Goal: Information Seeking & Learning: Learn about a topic

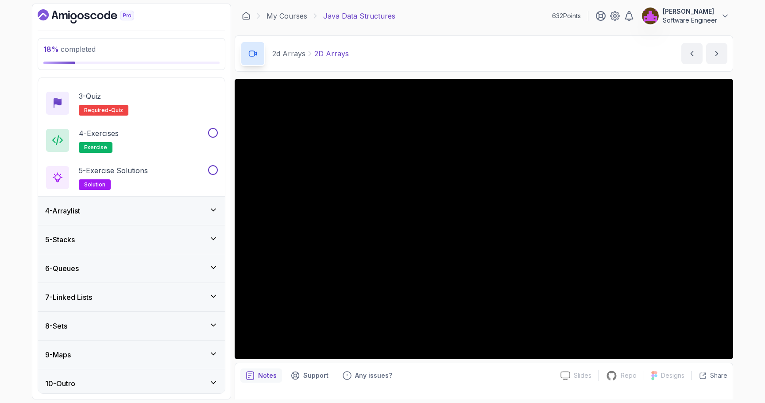
scroll to position [152, 0]
click at [122, 213] on div "4 - Arraylist" at bounding box center [131, 212] width 173 height 11
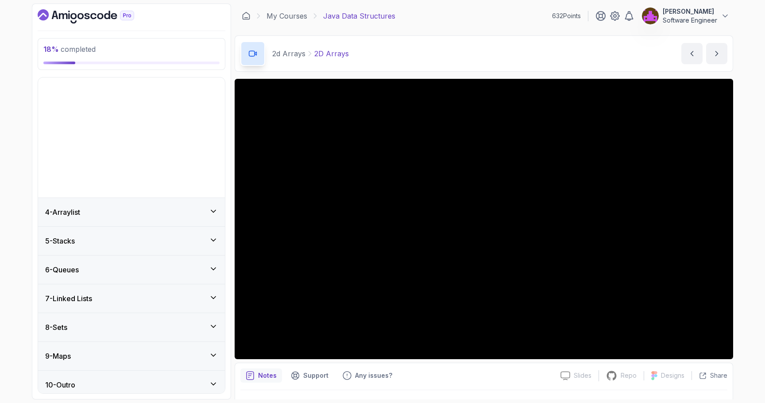
click at [122, 66] on p "2 - Working With 2D Arrays" at bounding box center [123, 61] width 89 height 11
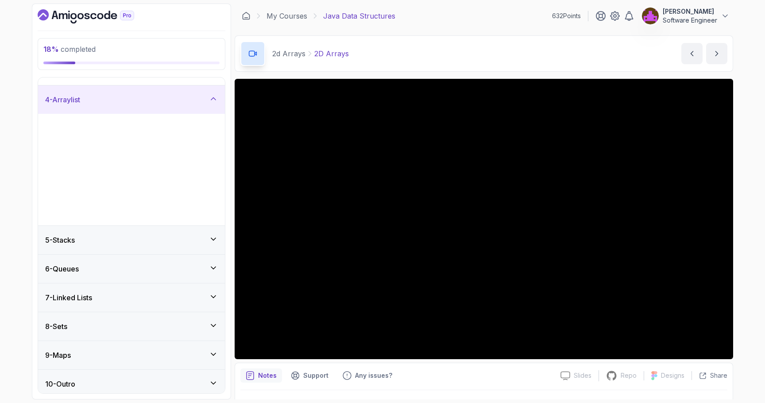
scroll to position [0, 0]
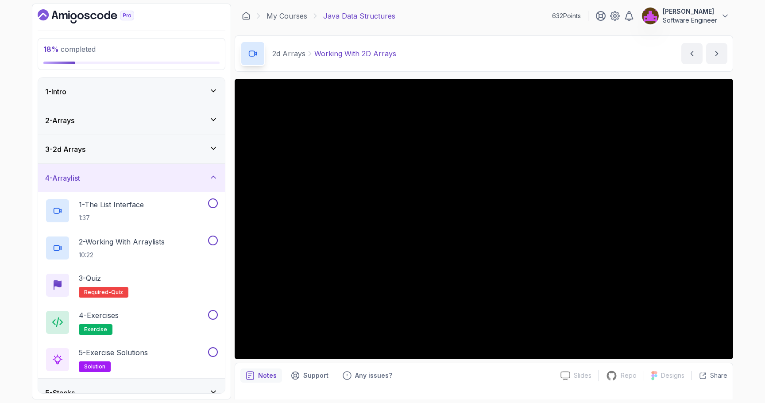
click at [112, 140] on div "3 - 2d Arrays" at bounding box center [131, 149] width 187 height 28
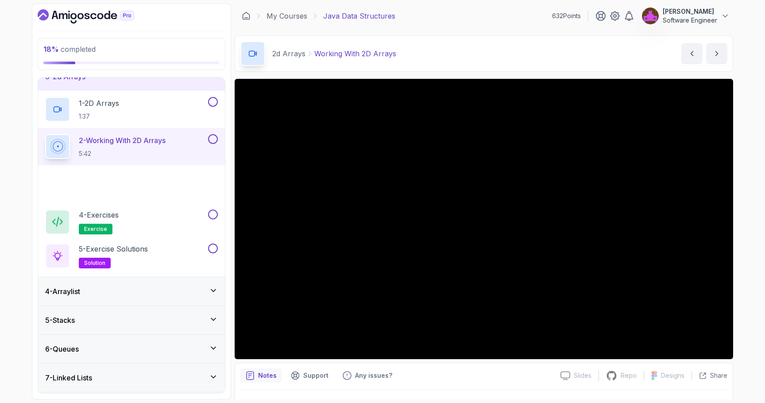
scroll to position [89, 0]
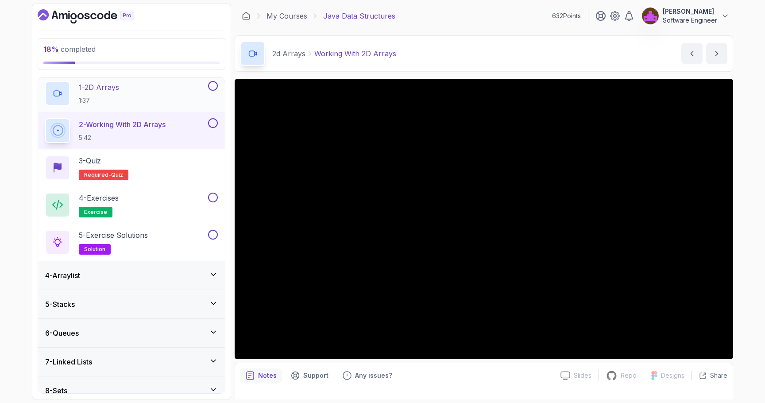
click at [139, 84] on div "1 - 2D Arrays 1:37" at bounding box center [125, 93] width 161 height 25
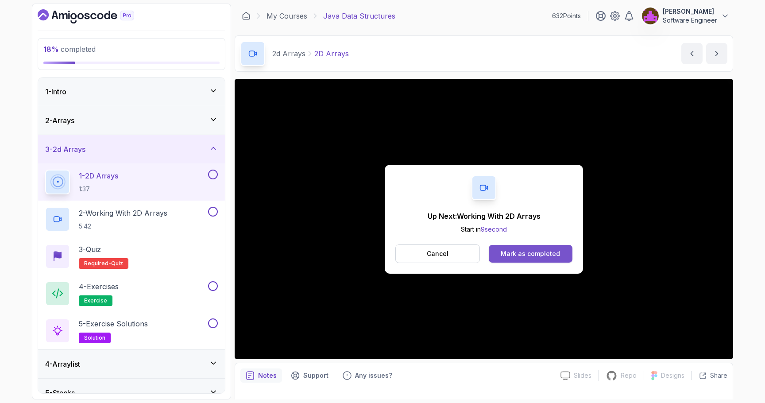
click at [525, 260] on button "Mark as completed" at bounding box center [531, 254] width 84 height 18
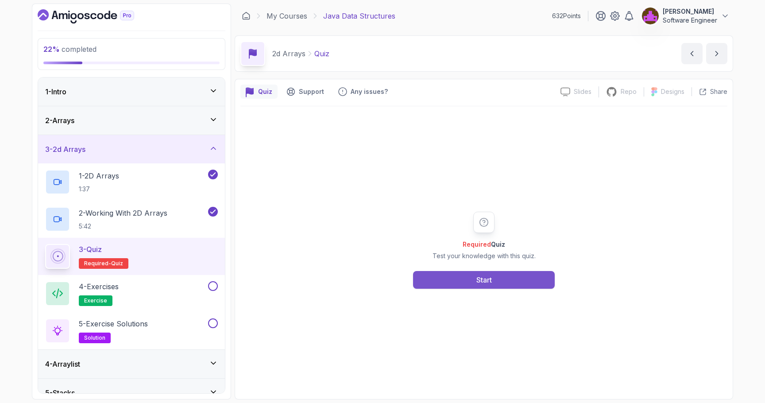
click at [481, 277] on div "Start" at bounding box center [485, 280] width 16 height 11
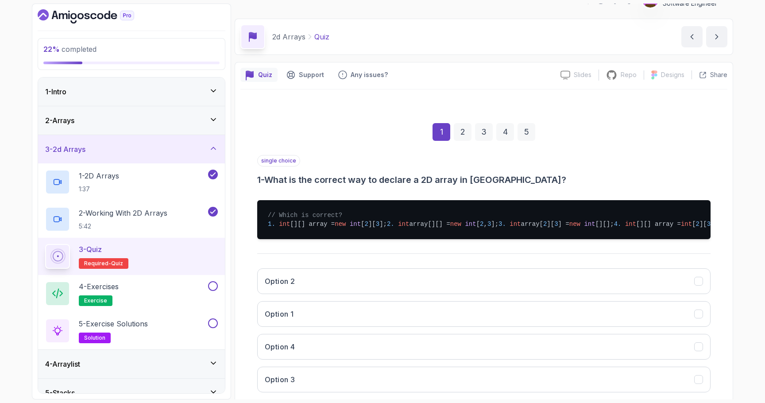
scroll to position [19, 0]
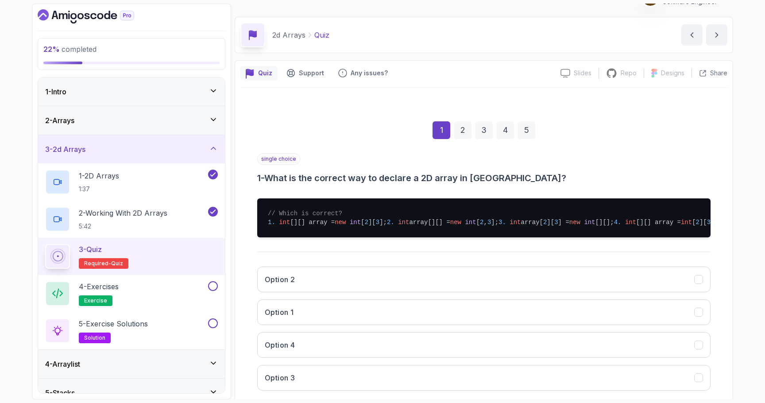
click at [357, 221] on span "int" at bounding box center [355, 222] width 11 height 7
click at [303, 325] on button "Option 1" at bounding box center [484, 312] width 454 height 26
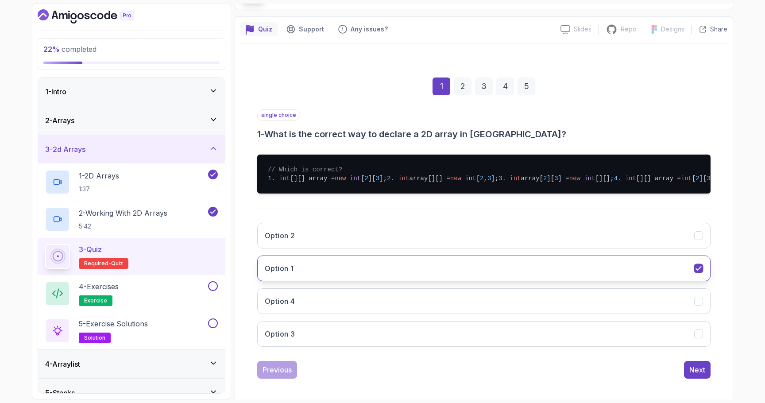
scroll to position [93, 0]
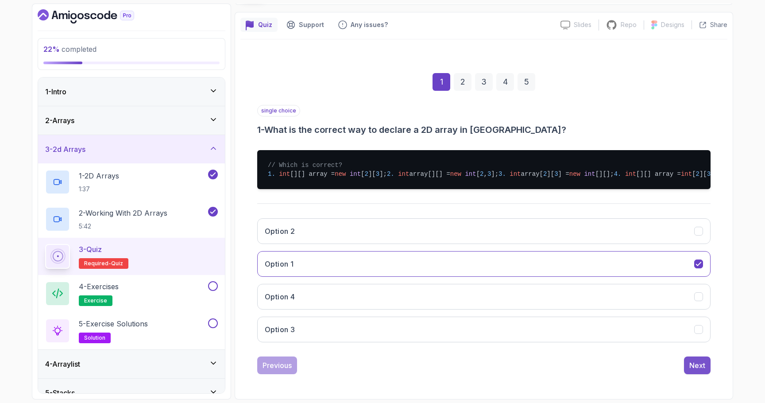
click at [693, 369] on div "Next" at bounding box center [698, 365] width 16 height 11
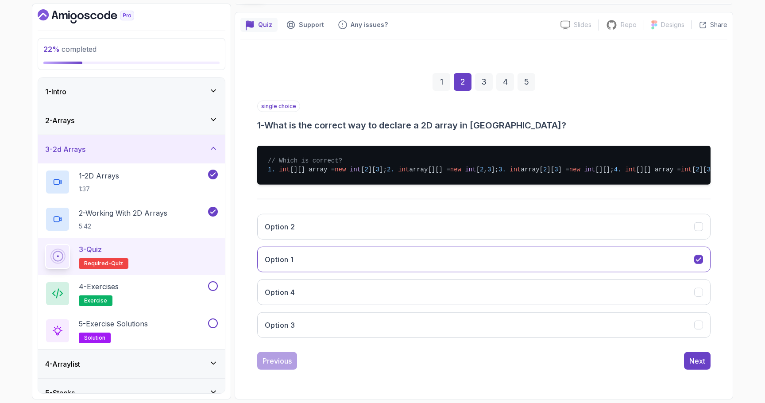
scroll to position [0, 0]
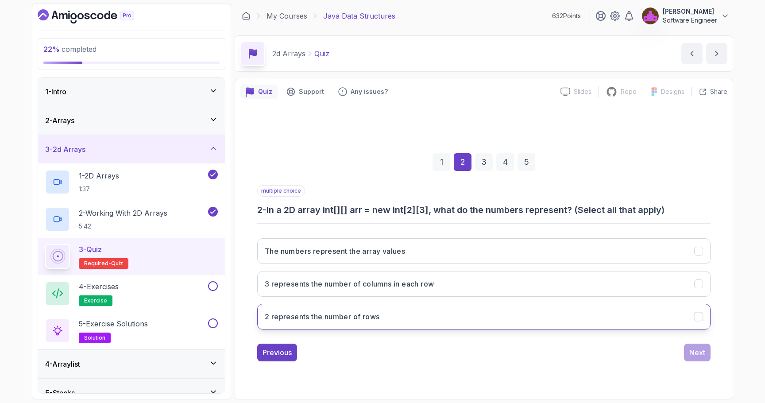
click at [394, 326] on button "2 represents the number of rows" at bounding box center [484, 317] width 454 height 26
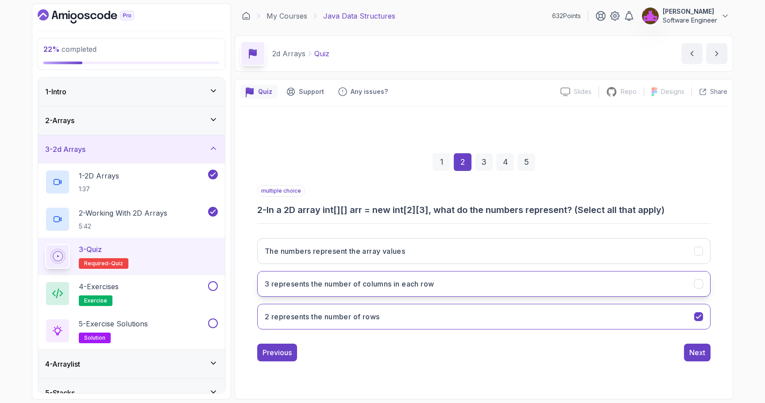
click at [406, 289] on button "3 represents the number of columns in each row" at bounding box center [484, 284] width 454 height 26
click at [490, 242] on button "The numbers represent the array values" at bounding box center [484, 251] width 454 height 26
click at [535, 258] on button "The numbers represent the array values" at bounding box center [484, 251] width 454 height 26
click at [689, 342] on div "multiple choice 2 - In a 2D array int[][] arr = new int[2][3], what do the numb…" at bounding box center [484, 273] width 454 height 176
click at [693, 355] on div "Next" at bounding box center [698, 352] width 16 height 11
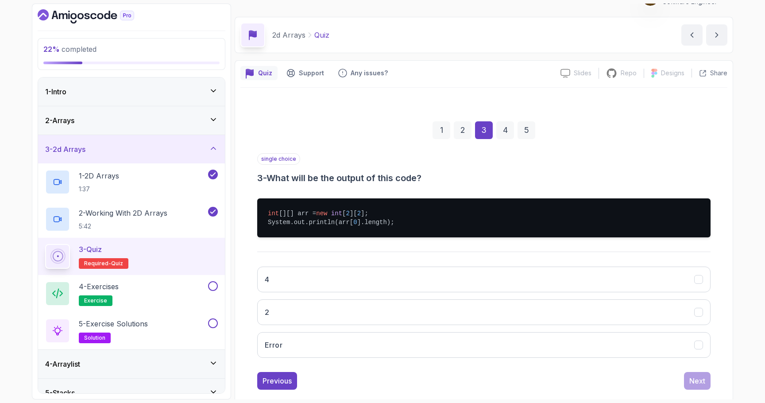
scroll to position [19, 0]
click at [278, 376] on div "Previous" at bounding box center [277, 380] width 29 height 11
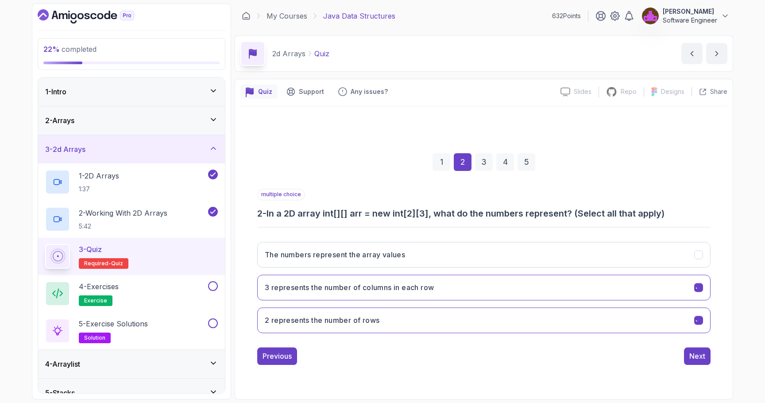
scroll to position [0, 0]
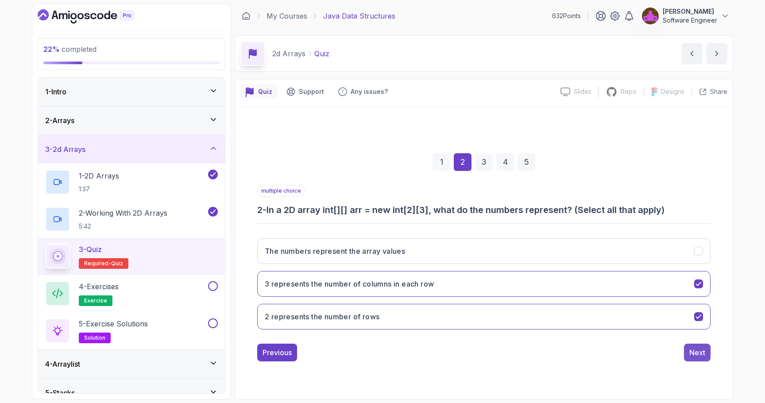
click at [699, 346] on button "Next" at bounding box center [697, 353] width 27 height 18
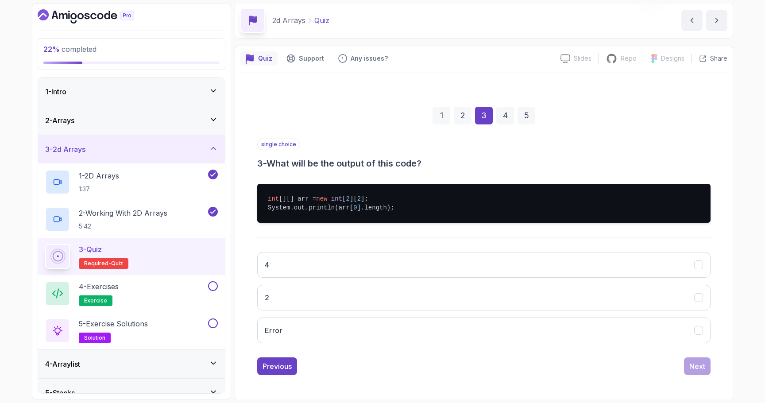
scroll to position [31, 0]
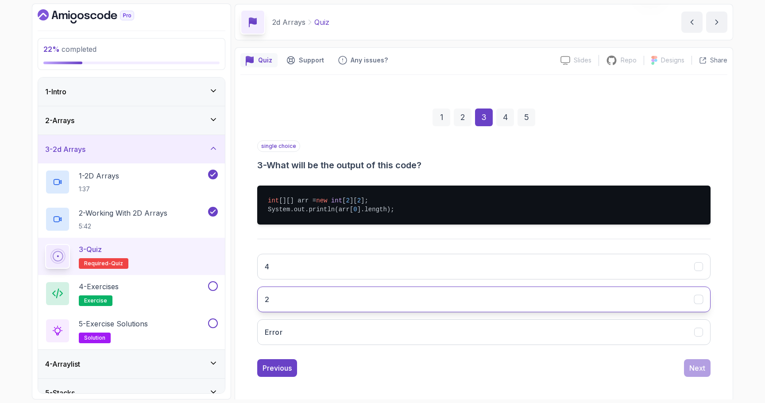
click at [341, 297] on button "2" at bounding box center [484, 300] width 454 height 26
click at [696, 369] on div "Next" at bounding box center [698, 368] width 16 height 11
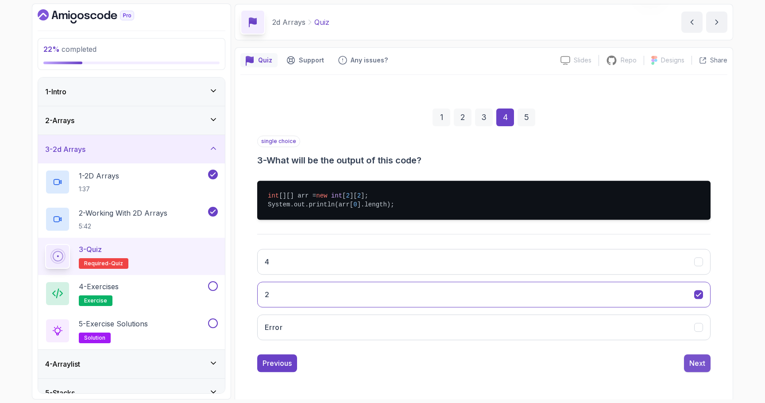
scroll to position [7, 0]
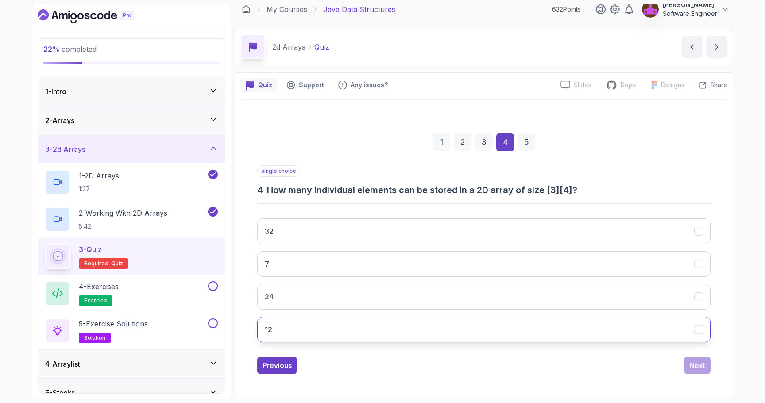
click at [497, 339] on button "12" at bounding box center [484, 330] width 454 height 26
click at [698, 363] on div "Next" at bounding box center [698, 365] width 16 height 11
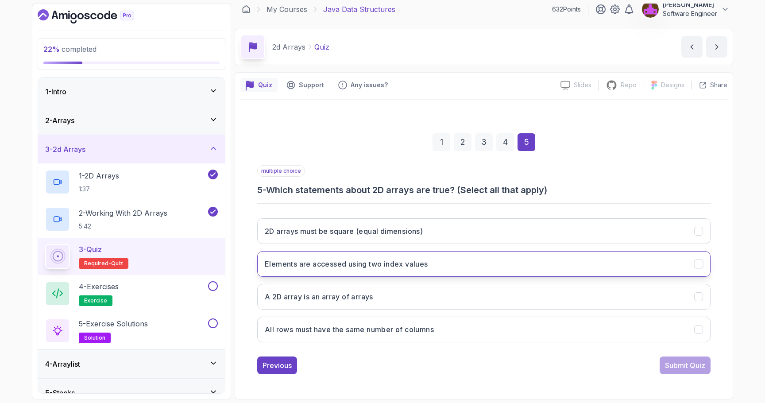
click at [378, 273] on button "Elements are accessed using two index values" at bounding box center [484, 264] width 454 height 26
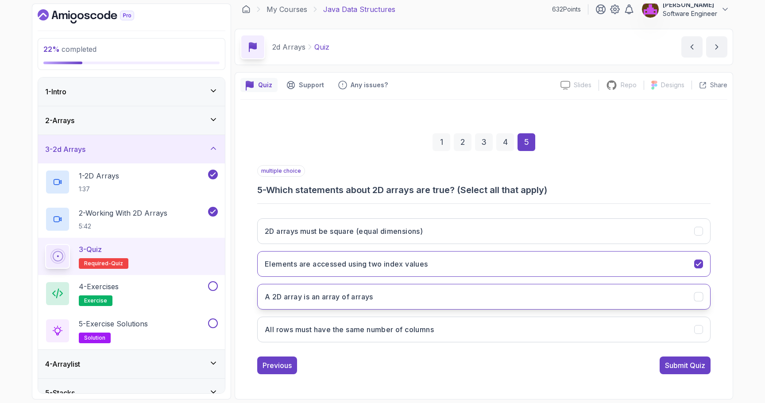
click at [343, 301] on h3 "A 2D array is an array of arrays" at bounding box center [319, 296] width 109 height 11
click at [683, 365] on div "Submit Quiz" at bounding box center [685, 365] width 40 height 11
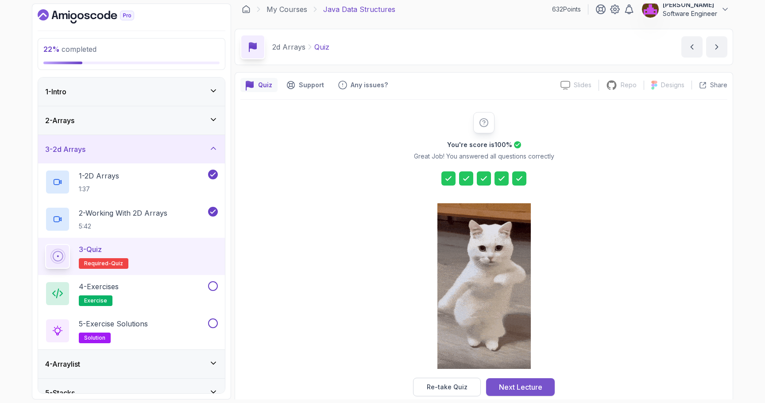
click at [524, 384] on div "Next Lecture" at bounding box center [520, 387] width 43 height 11
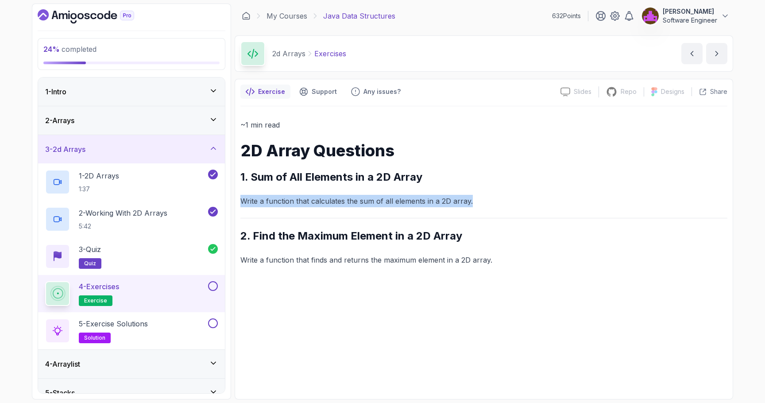
drag, startPoint x: 480, startPoint y: 200, endPoint x: 241, endPoint y: 198, distance: 238.7
click at [241, 198] on p "Write a function that calculates the sum of all elements in a 2D array." at bounding box center [483, 201] width 487 height 12
copy p "Write a function that calculates the sum of all elements in a 2D array."
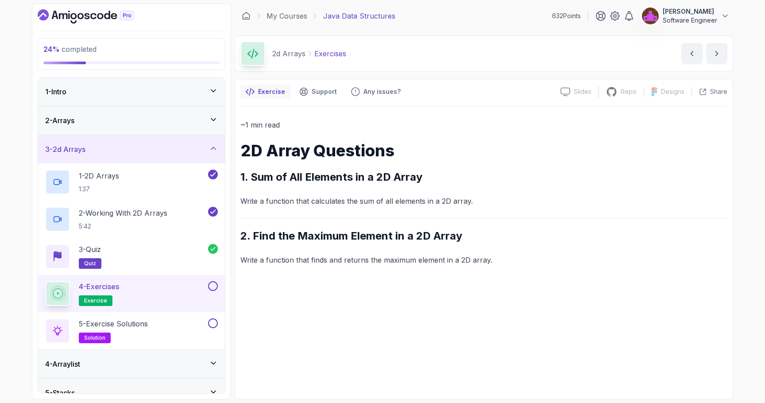
click at [287, 263] on p "Write a function that finds and returns the maximum element in a 2D array." at bounding box center [483, 260] width 487 height 12
copy p "Write a function that finds and returns the maximum element in a 2D array."
click at [215, 287] on button at bounding box center [213, 286] width 10 height 10
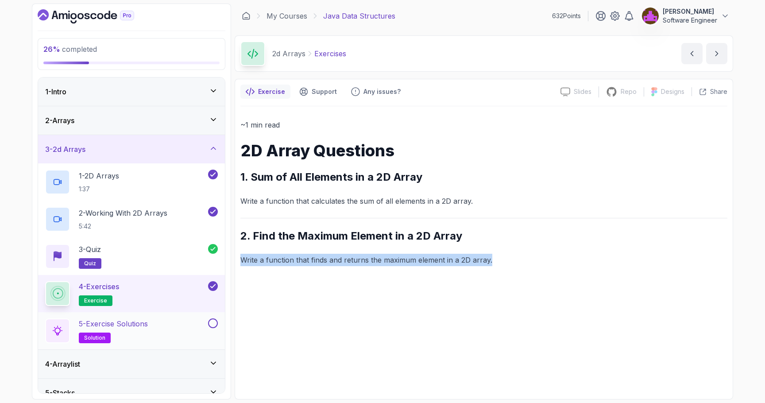
click at [173, 326] on div "5 - Exercise Solutions solution" at bounding box center [125, 330] width 161 height 25
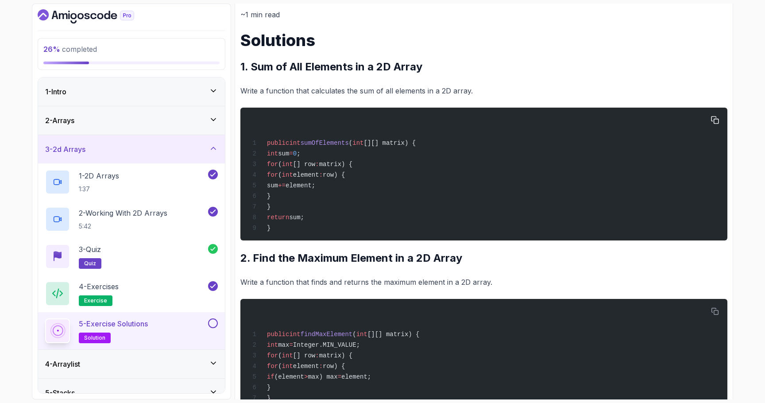
scroll to position [112, 0]
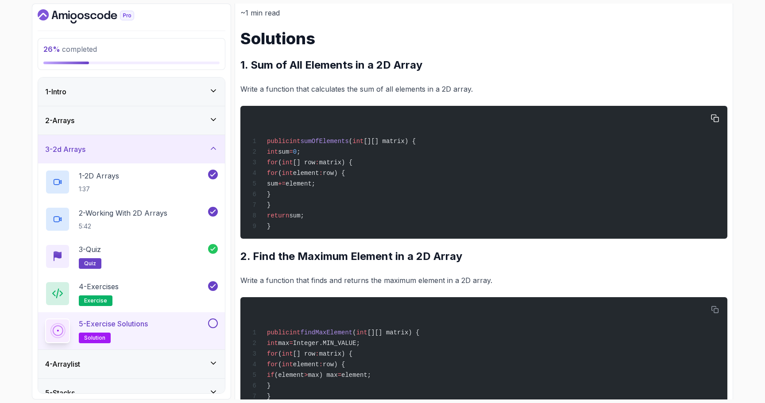
drag, startPoint x: 314, startPoint y: 211, endPoint x: 259, endPoint y: 163, distance: 72.5
click at [259, 163] on div "public int sumOfElements ( int [][] matrix) { int sum = 0 ; for ( int [] row : …" at bounding box center [484, 172] width 473 height 122
copy code "for ( int [] row : matrix) { for ( int element : row) { sum += element; } }"
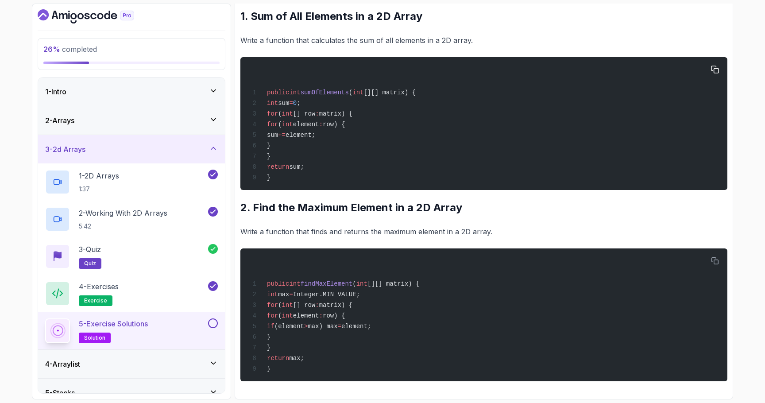
scroll to position [168, 0]
click at [213, 325] on button at bounding box center [213, 323] width 10 height 10
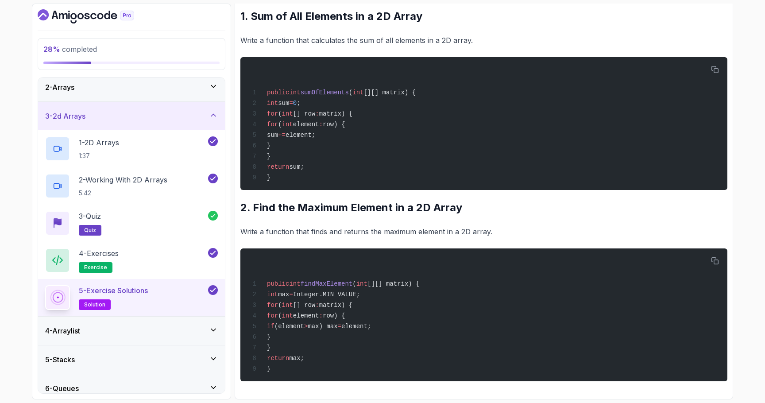
scroll to position [38, 0]
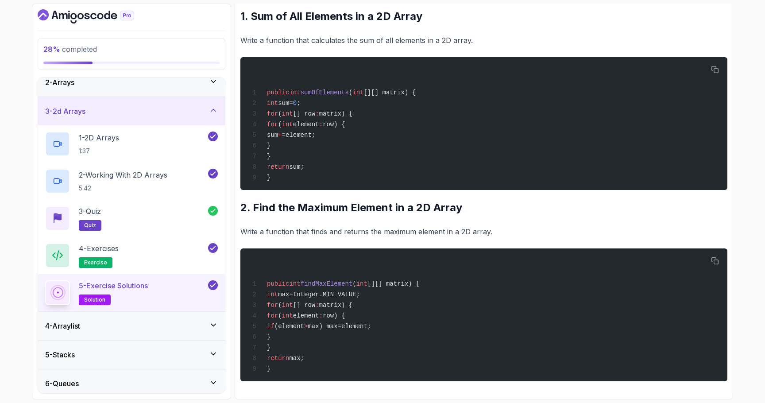
click at [140, 323] on div "4 - Arraylist" at bounding box center [131, 326] width 173 height 11
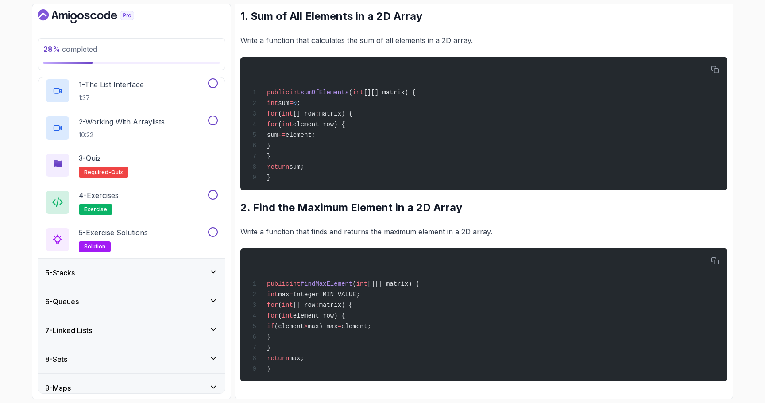
scroll to position [120, 0]
click at [121, 276] on div "5 - Stacks" at bounding box center [131, 272] width 173 height 11
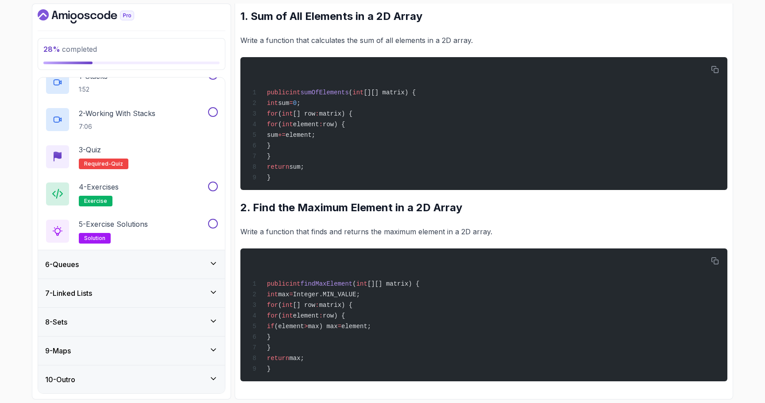
click at [111, 272] on div "6 - Queues" at bounding box center [131, 264] width 187 height 28
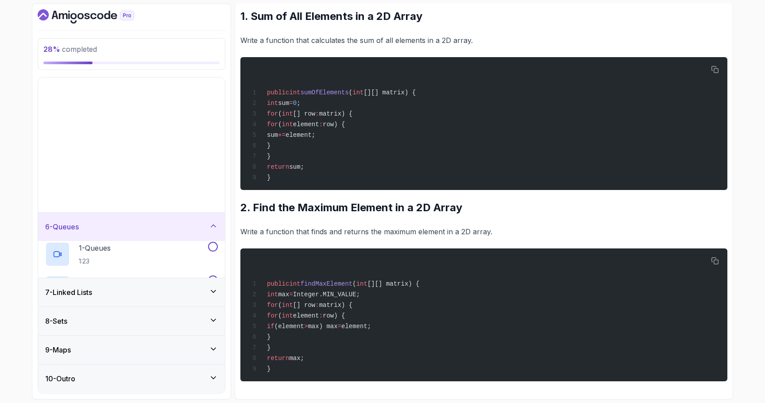
scroll to position [0, 0]
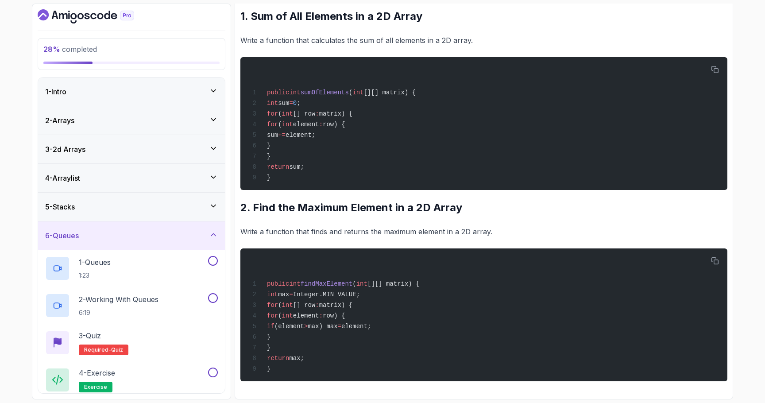
click at [101, 184] on div "4 - Arraylist" at bounding box center [131, 178] width 187 height 28
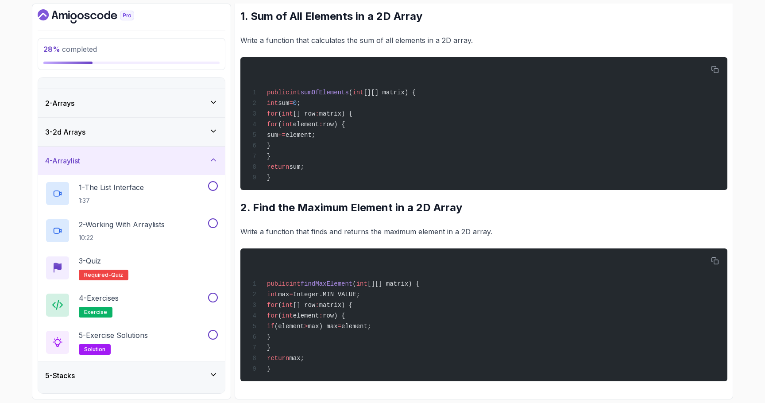
scroll to position [2, 0]
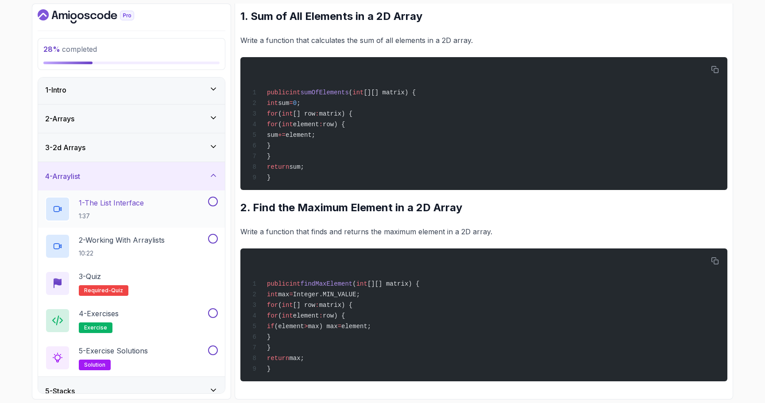
click at [132, 205] on p "1 - The List Interface" at bounding box center [111, 203] width 65 height 11
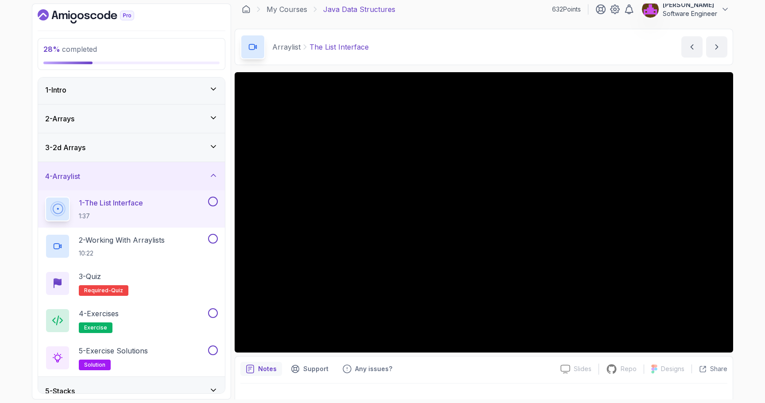
scroll to position [5, 0]
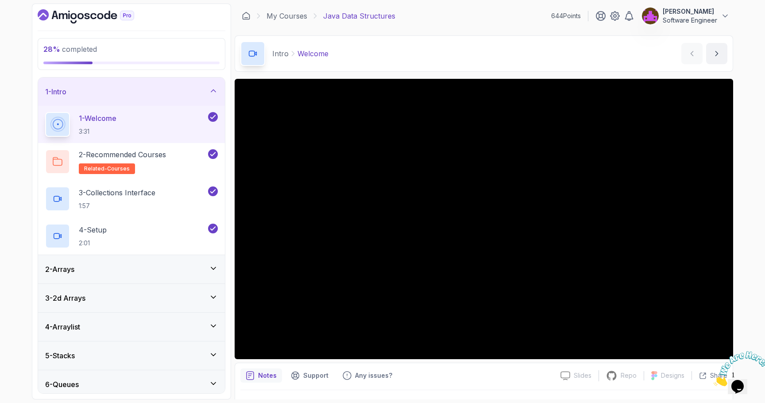
click at [128, 320] on div "4 - Arraylist" at bounding box center [131, 327] width 187 height 28
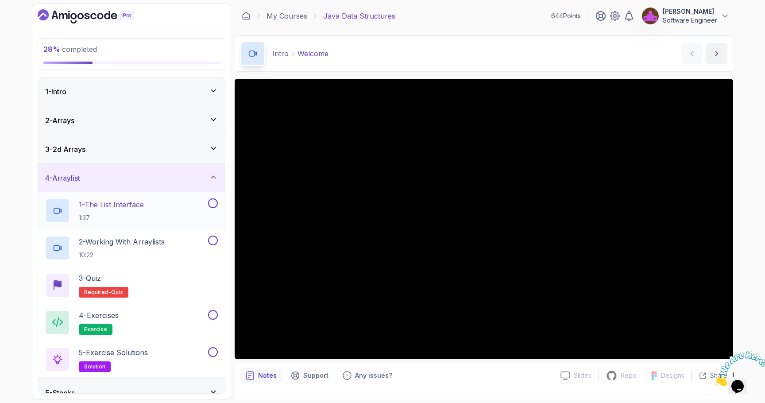
click at [137, 210] on h2 "1 - The List Interface 1:37" at bounding box center [111, 210] width 65 height 23
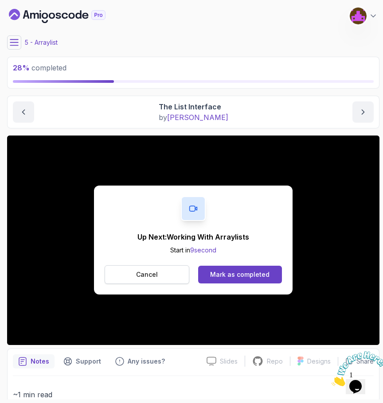
click at [176, 274] on button "Cancel" at bounding box center [147, 274] width 85 height 19
click at [246, 277] on div "Mark as completed" at bounding box center [239, 274] width 59 height 9
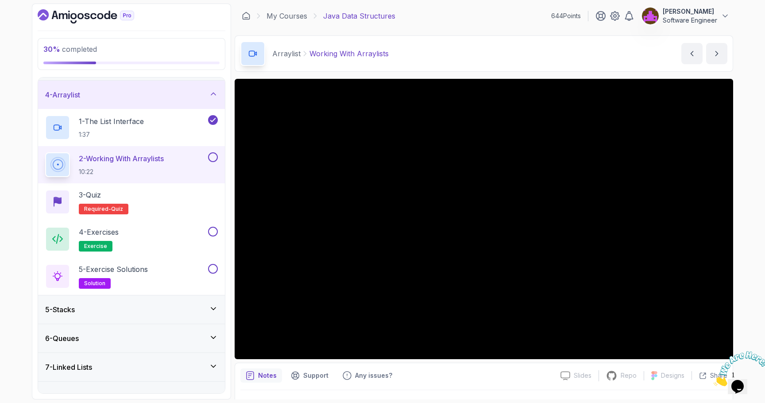
scroll to position [85, 0]
click at [133, 308] on div "5 - Stacks" at bounding box center [131, 308] width 173 height 11
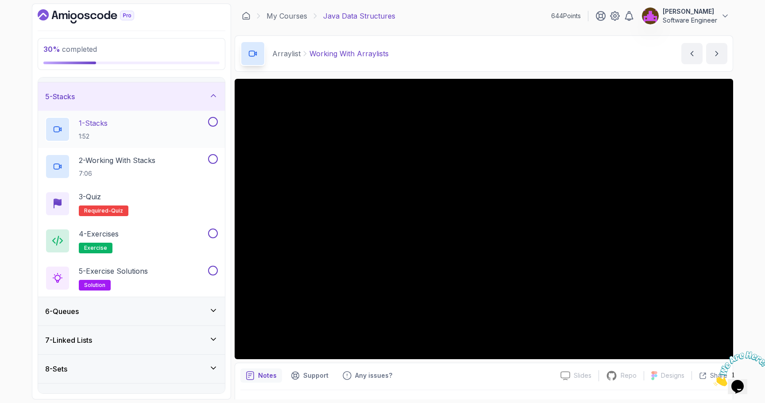
scroll to position [116, 0]
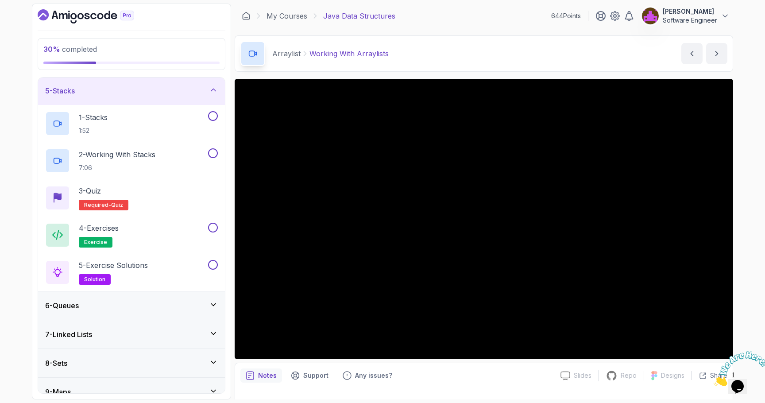
click at [111, 315] on div "6 - Queues" at bounding box center [131, 305] width 187 height 28
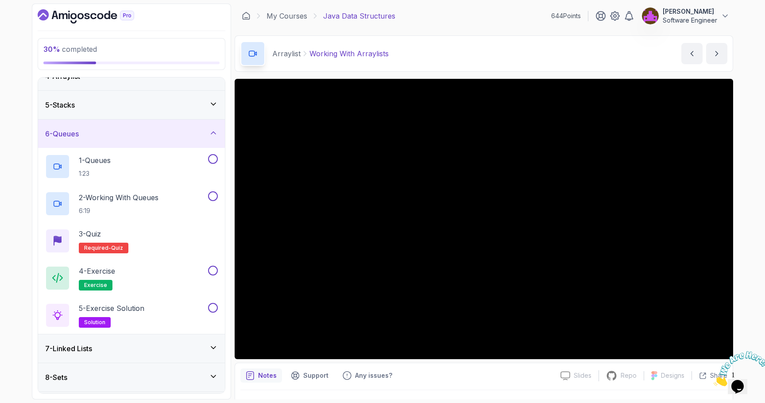
scroll to position [112, 0]
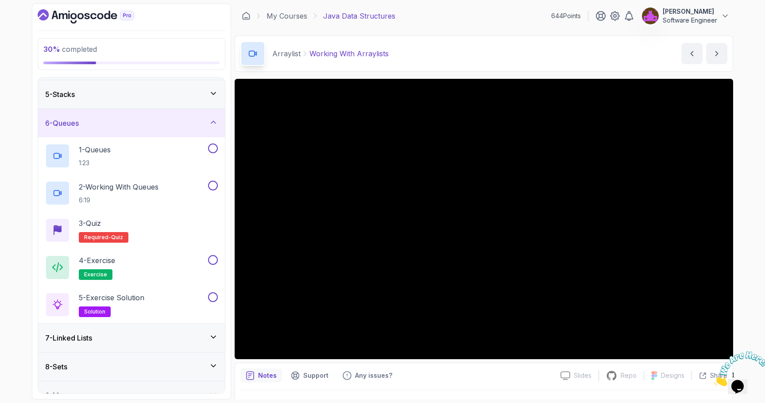
click at [103, 341] on div "7 - Linked Lists" at bounding box center [131, 338] width 173 height 11
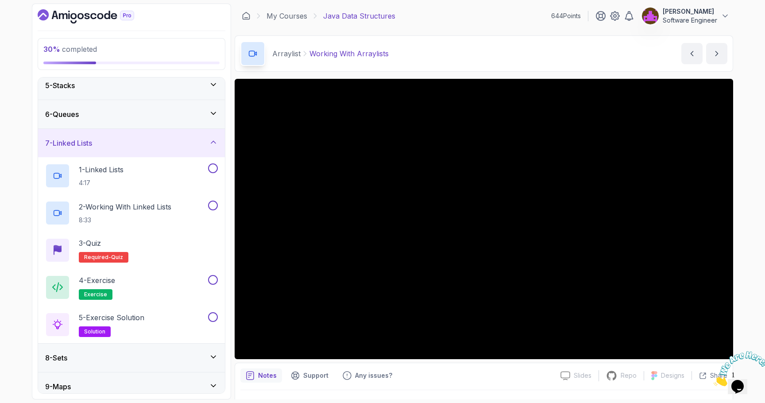
scroll to position [157, 0]
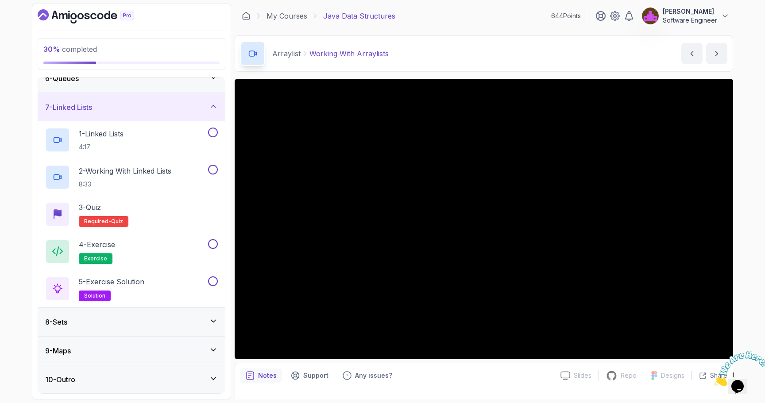
click at [106, 324] on div "8 - Sets" at bounding box center [131, 322] width 173 height 11
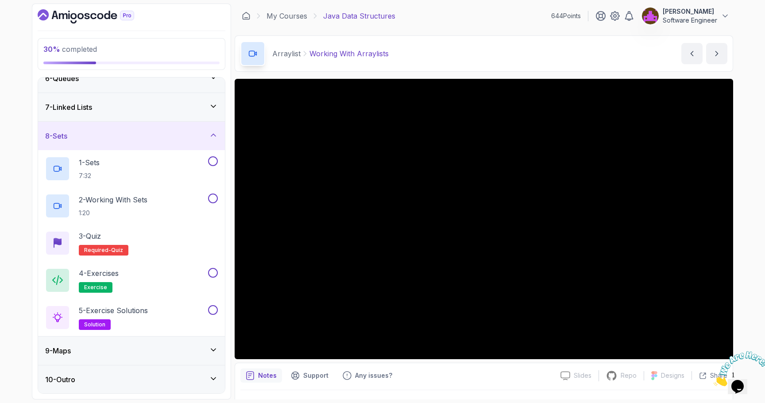
click at [97, 356] on div "9 - Maps" at bounding box center [131, 351] width 187 height 28
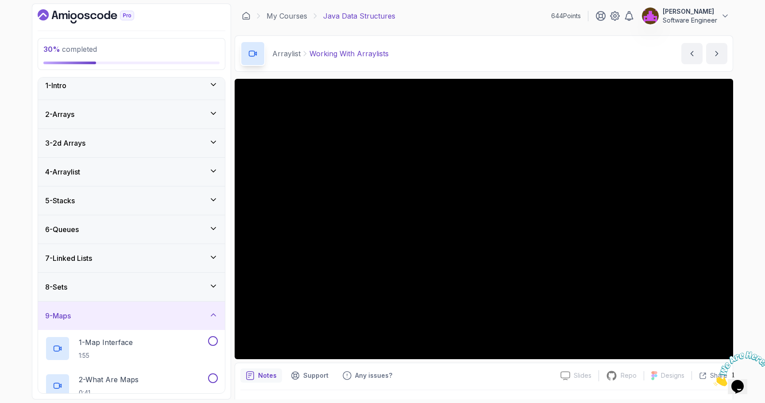
scroll to position [0, 0]
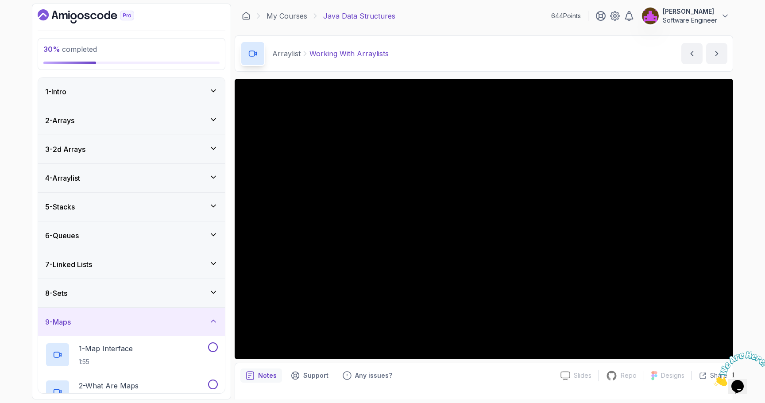
click at [118, 179] on div "4 - Arraylist" at bounding box center [131, 178] width 173 height 11
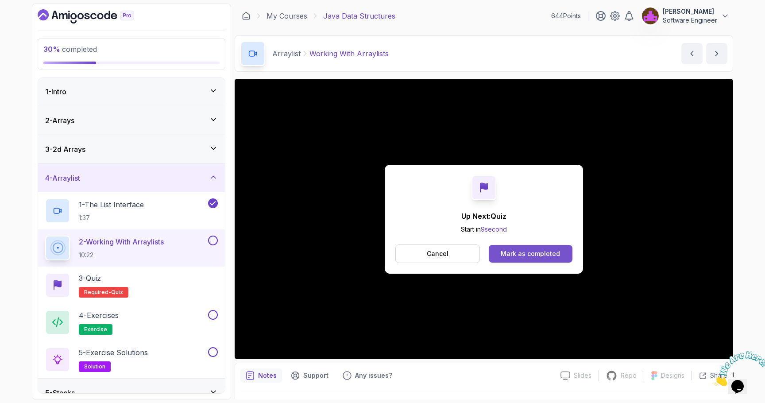
click at [543, 249] on div "Mark as completed" at bounding box center [530, 253] width 59 height 9
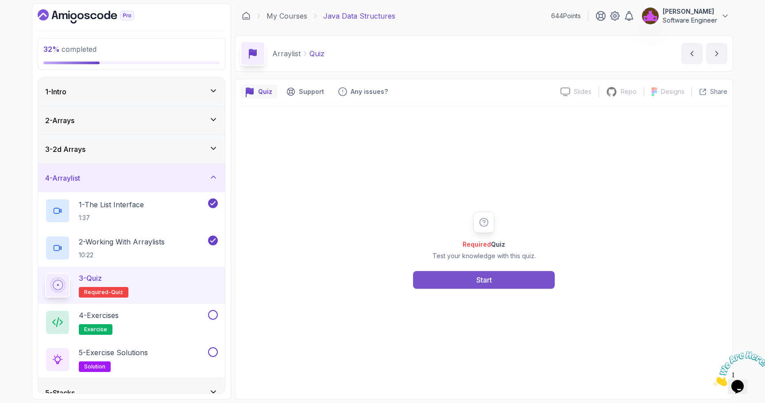
click at [518, 281] on button "Start" at bounding box center [484, 280] width 142 height 18
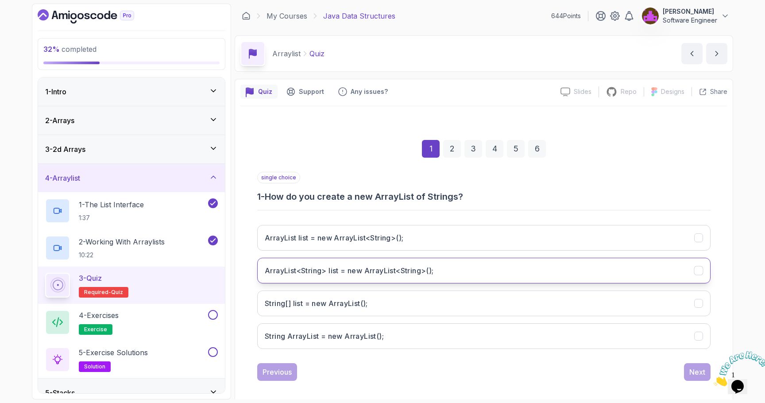
click at [388, 271] on h3 "ArrayList<String> list = new ArrayList<String>();" at bounding box center [349, 270] width 169 height 11
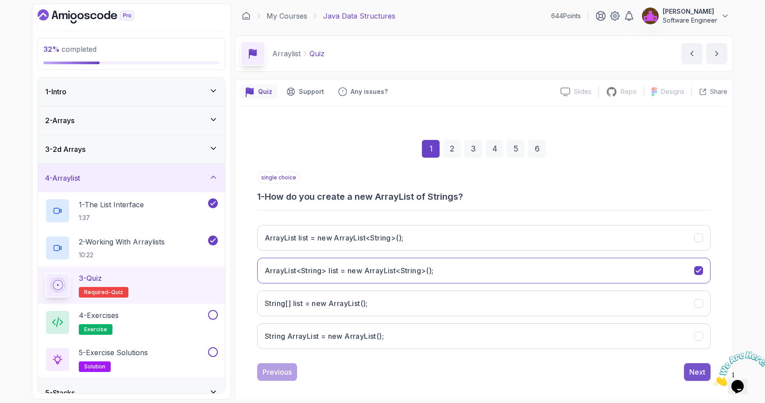
click at [698, 368] on div "Next" at bounding box center [698, 372] width 16 height 11
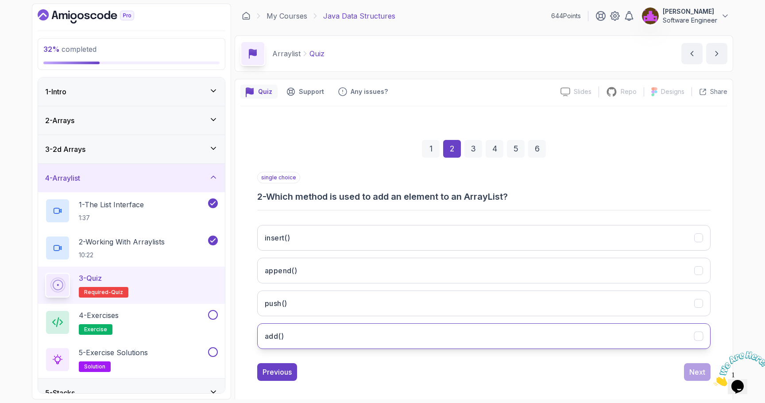
click at [347, 331] on button "add()" at bounding box center [484, 336] width 454 height 26
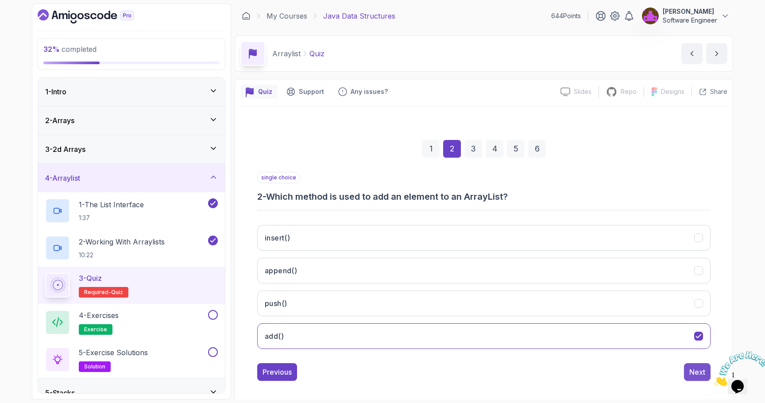
click at [698, 377] on button "Next" at bounding box center [697, 372] width 27 height 18
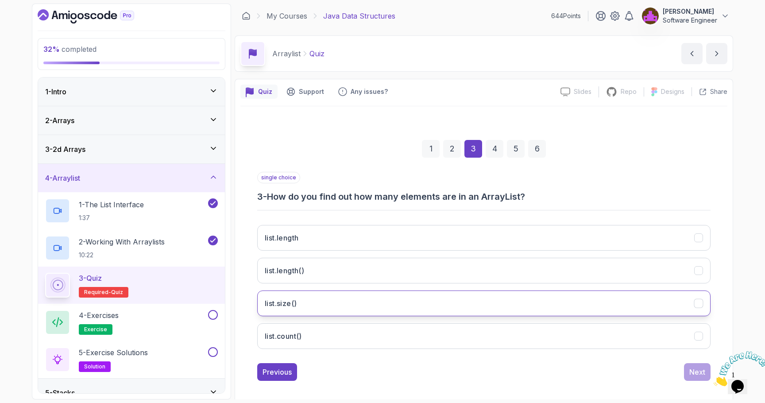
click at [409, 297] on button "list.size()" at bounding box center [484, 304] width 454 height 26
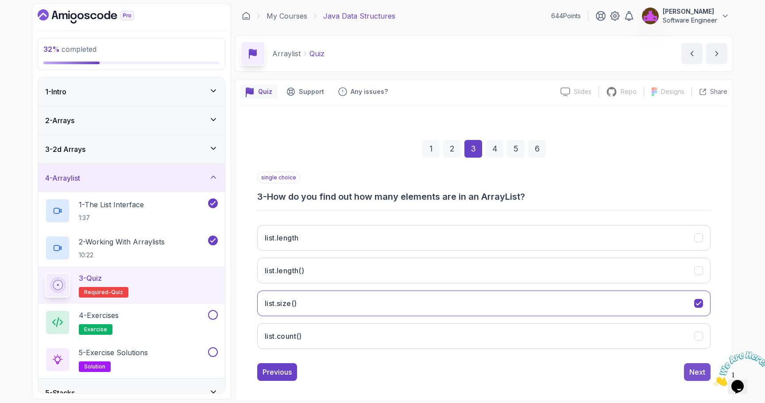
click at [698, 376] on div "Next" at bounding box center [698, 372] width 16 height 11
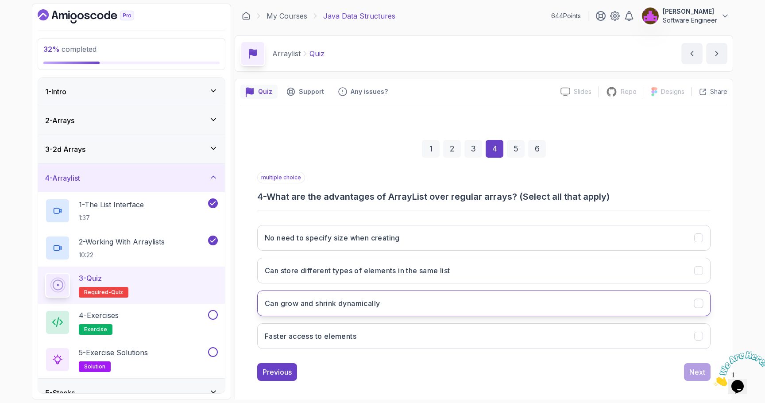
click at [350, 311] on button "Can grow and shrink dynamically" at bounding box center [484, 304] width 454 height 26
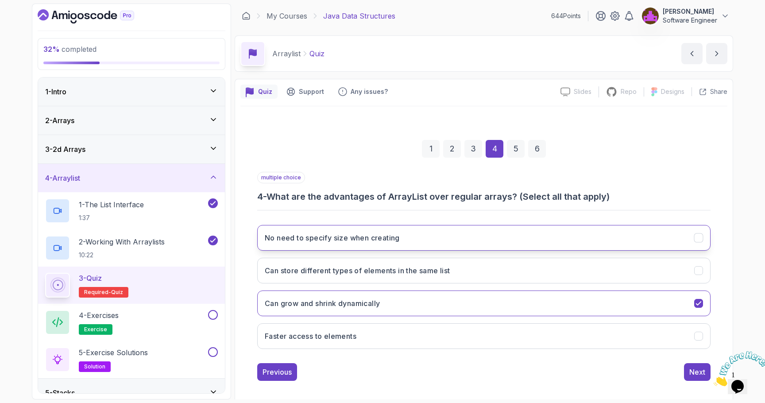
click at [368, 247] on button "No need to specify size when creating" at bounding box center [484, 238] width 454 height 26
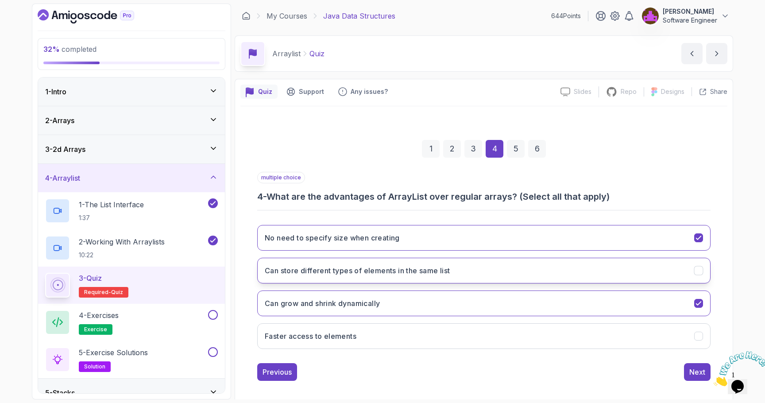
click at [410, 274] on h3 "Can store different types of elements in the same list" at bounding box center [358, 270] width 186 height 11
click at [443, 269] on h3 "Can store different types of elements in the same list" at bounding box center [358, 270] width 186 height 11
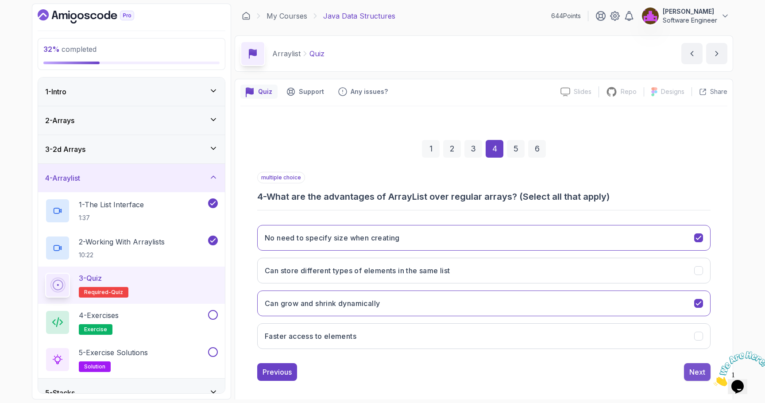
click at [688, 373] on button "Next" at bounding box center [697, 372] width 27 height 18
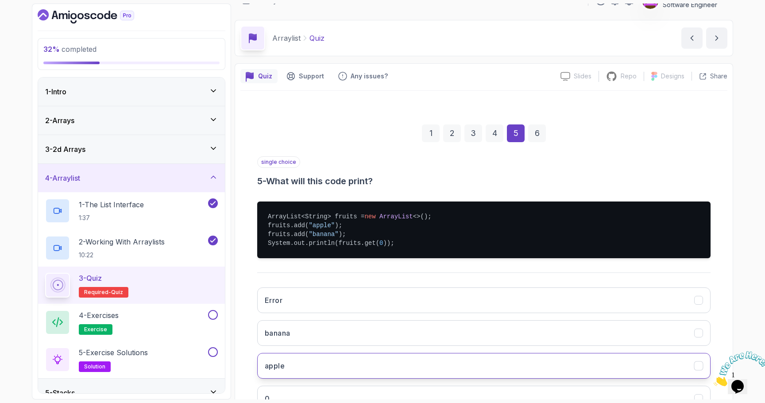
scroll to position [23, 0]
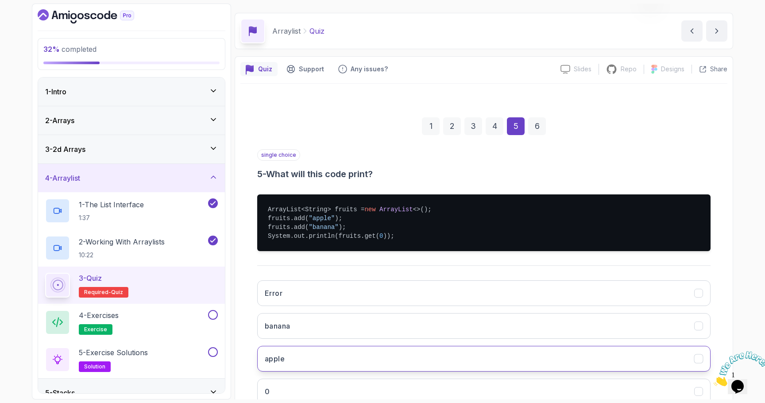
click at [318, 356] on button "apple" at bounding box center [484, 359] width 454 height 26
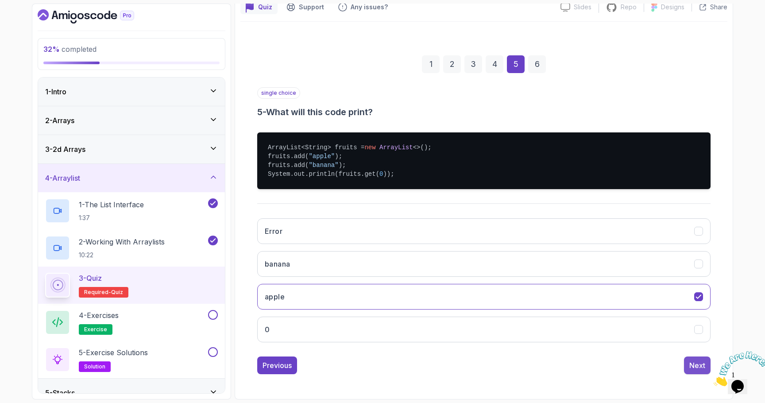
click at [702, 365] on div "Next" at bounding box center [698, 365] width 16 height 11
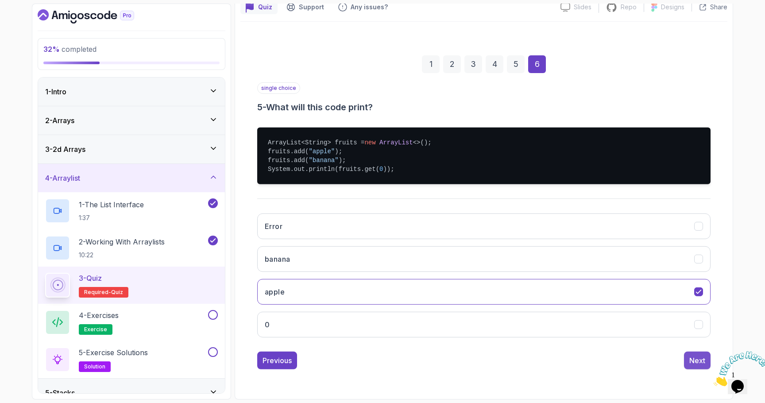
scroll to position [7, 0]
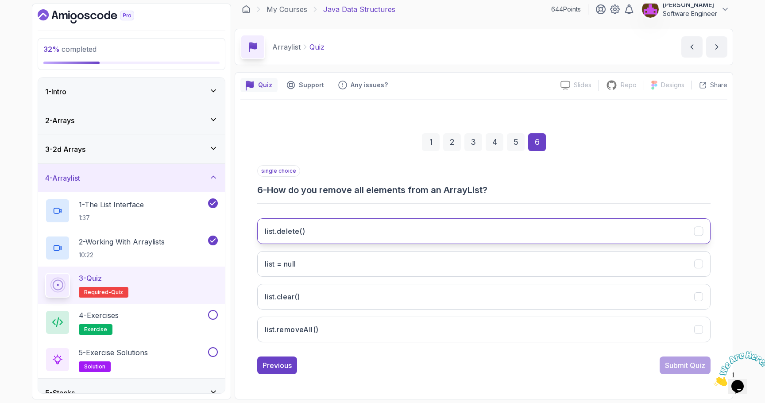
click at [388, 234] on button "list.delete()" at bounding box center [484, 231] width 454 height 26
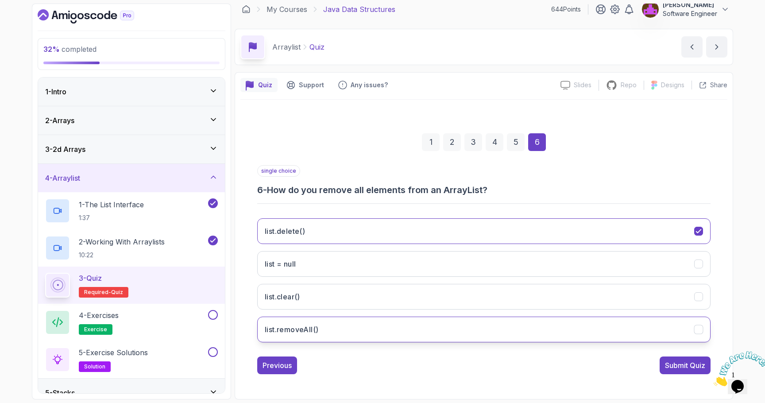
click at [322, 336] on button "list.removeAll()" at bounding box center [484, 330] width 454 height 26
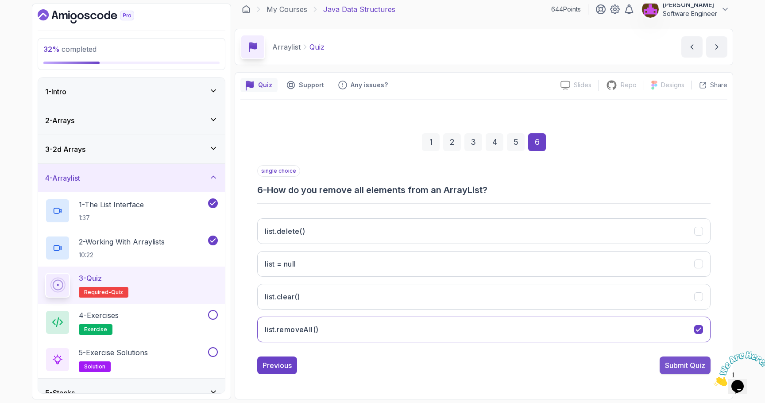
click at [675, 366] on div "Submit Quiz" at bounding box center [685, 365] width 40 height 11
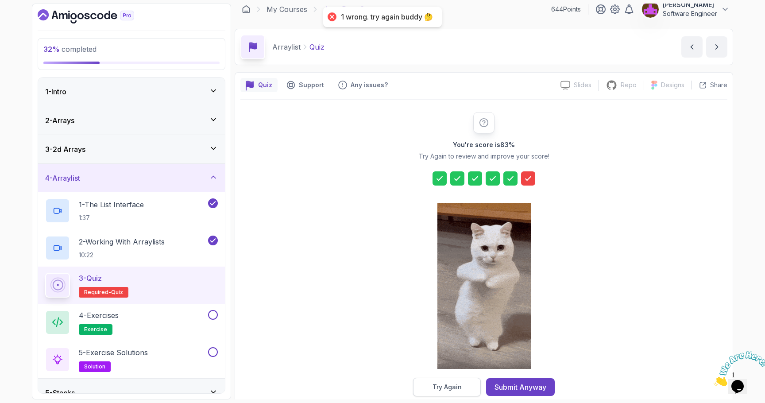
click at [456, 381] on button "Try Again" at bounding box center [447, 387] width 68 height 19
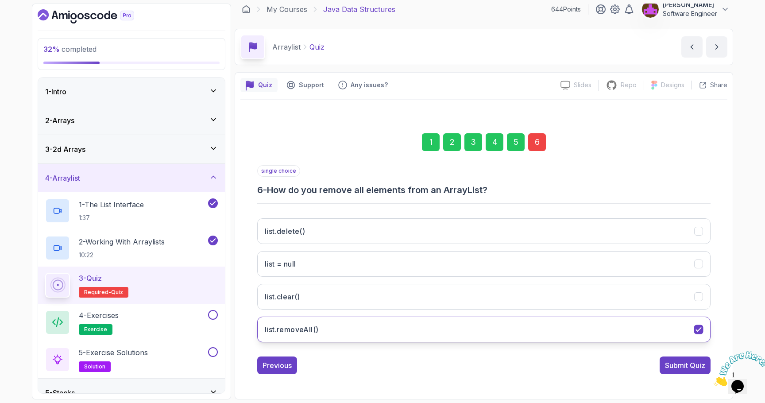
scroll to position [6, 0]
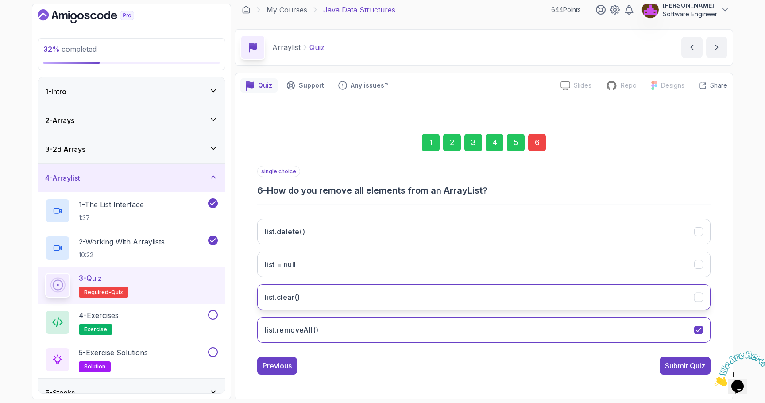
click at [323, 297] on button "list.clear()" at bounding box center [484, 297] width 454 height 26
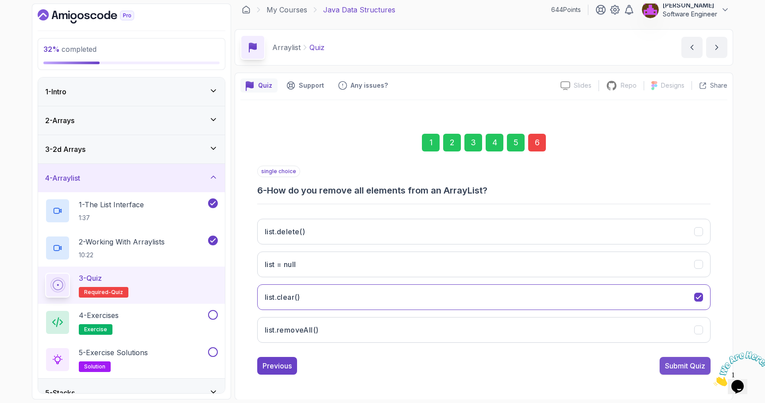
click at [691, 366] on div "Submit Quiz" at bounding box center [685, 366] width 40 height 11
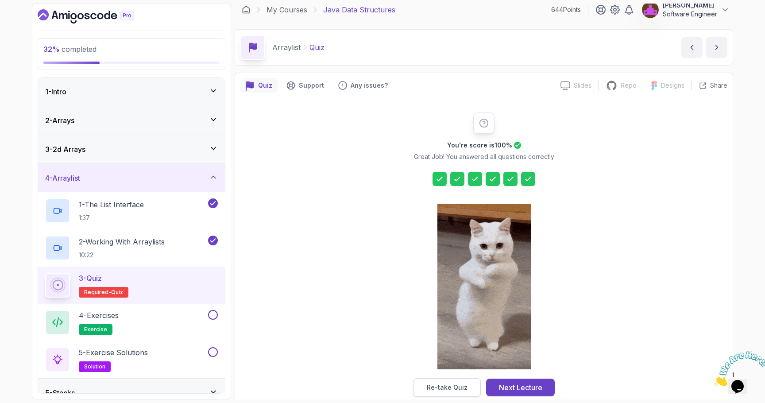
click at [443, 382] on button "Re-take Quiz" at bounding box center [447, 387] width 68 height 19
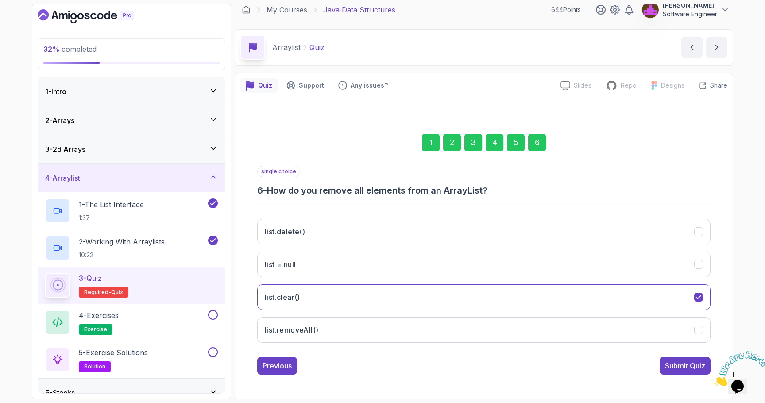
click at [470, 141] on div "3" at bounding box center [474, 143] width 18 height 18
click at [506, 139] on div "1 2 3 4 5 6" at bounding box center [484, 143] width 454 height 46
click at [497, 142] on div "4" at bounding box center [495, 143] width 18 height 18
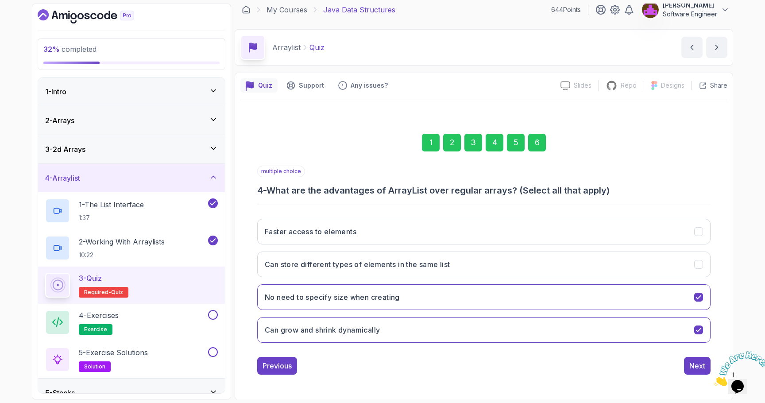
click at [519, 147] on div "5" at bounding box center [516, 143] width 18 height 18
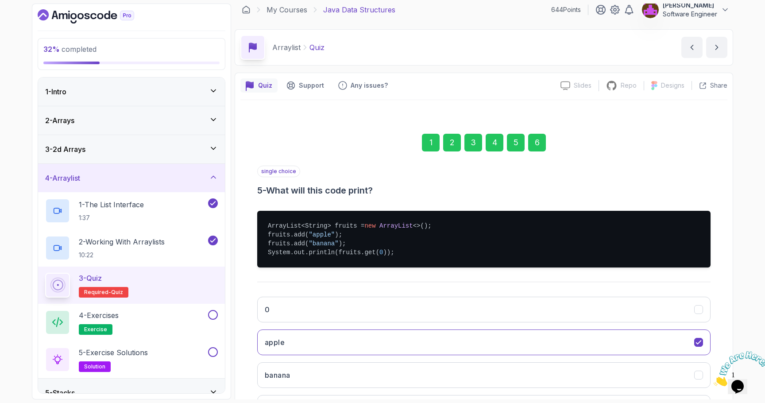
scroll to position [85, 0]
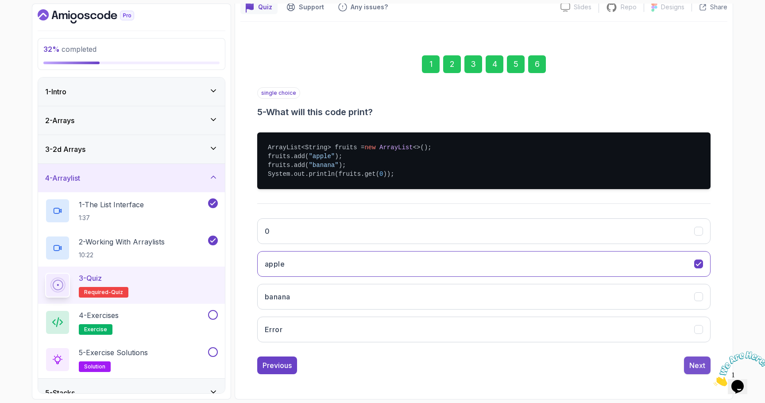
click at [687, 369] on button "Next" at bounding box center [697, 366] width 27 height 18
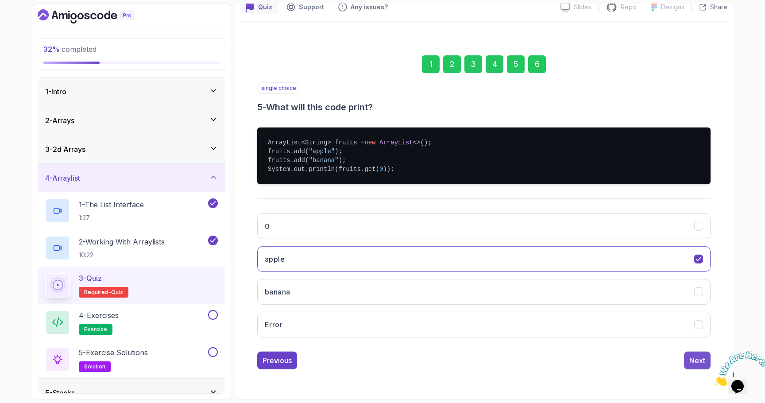
scroll to position [7, 0]
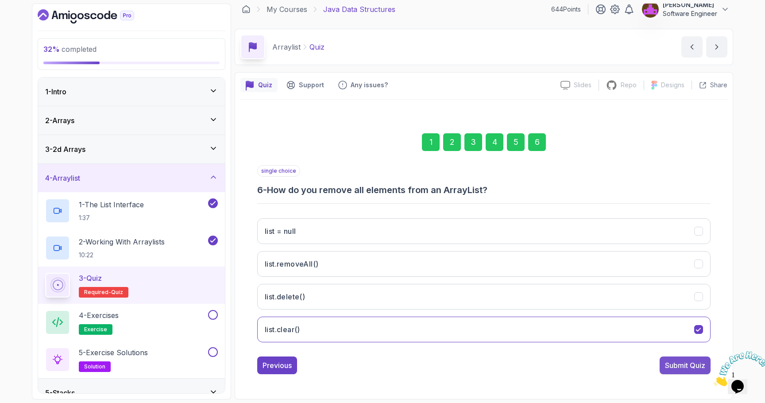
click at [693, 368] on div "Submit Quiz" at bounding box center [685, 365] width 40 height 11
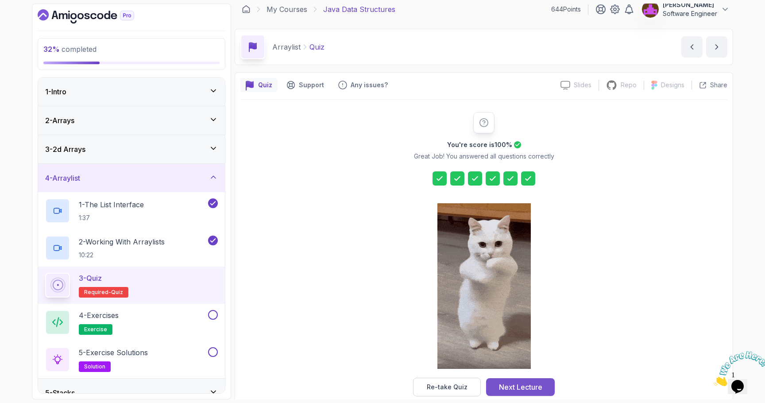
click at [528, 388] on div "Next Lecture" at bounding box center [520, 387] width 43 height 11
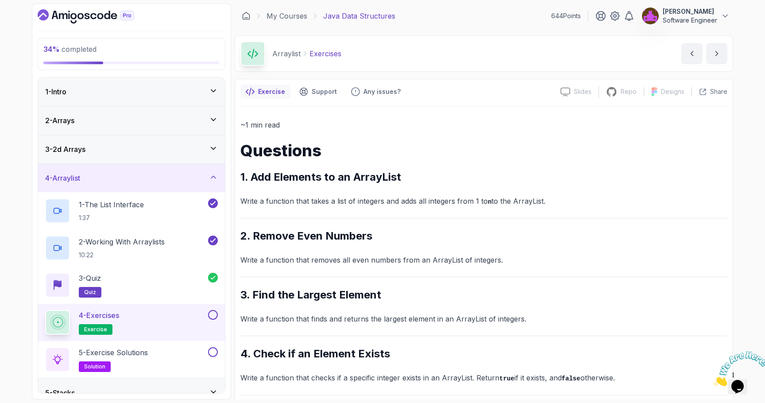
scroll to position [62, 0]
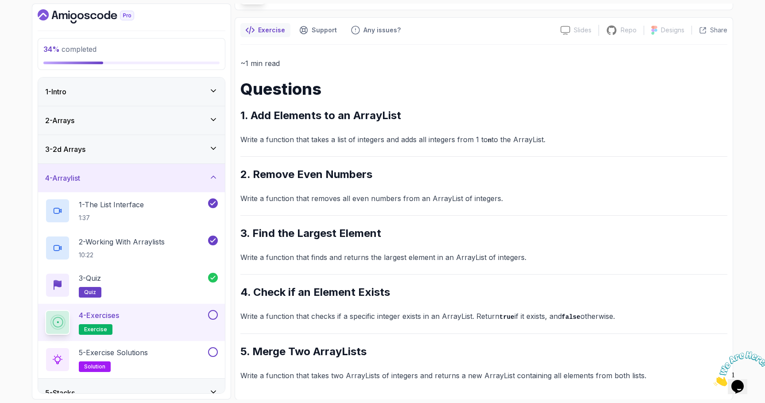
click at [212, 314] on button at bounding box center [213, 315] width 10 height 10
click at [214, 346] on div "5 - Exercise Solutions solution" at bounding box center [131, 359] width 187 height 37
click at [162, 353] on div "5 - Exercise Solutions solution" at bounding box center [125, 359] width 161 height 25
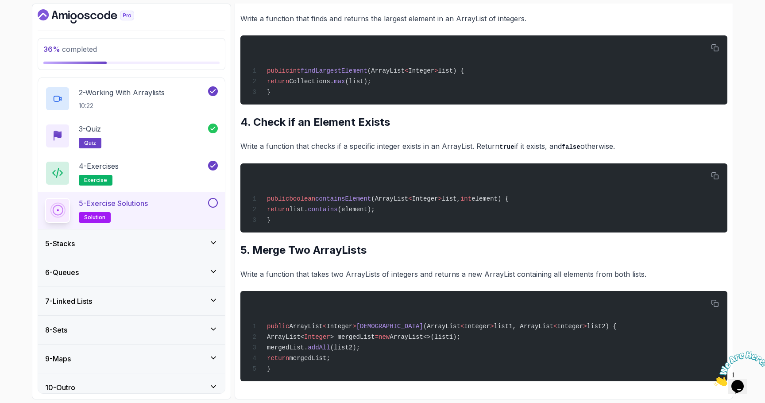
scroll to position [467, 0]
click at [213, 202] on button at bounding box center [213, 203] width 10 height 10
click at [157, 236] on div "5 - Stacks" at bounding box center [131, 243] width 187 height 28
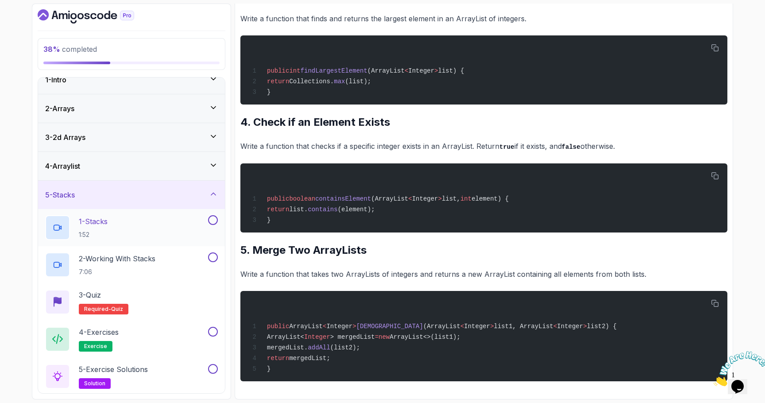
scroll to position [12, 0]
click at [126, 228] on div "1 - Stacks 1:52" at bounding box center [125, 227] width 161 height 25
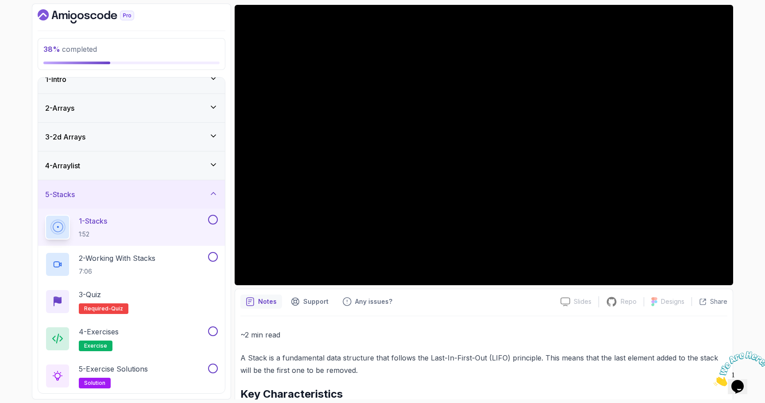
scroll to position [73, 0]
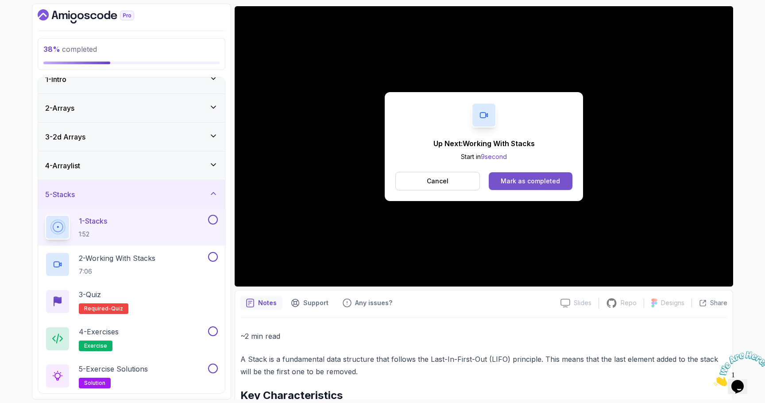
click at [535, 184] on div "Mark as completed" at bounding box center [530, 181] width 59 height 9
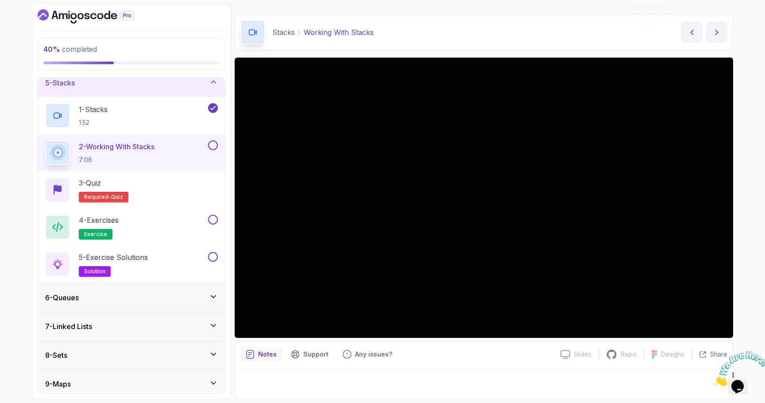
scroll to position [157, 0]
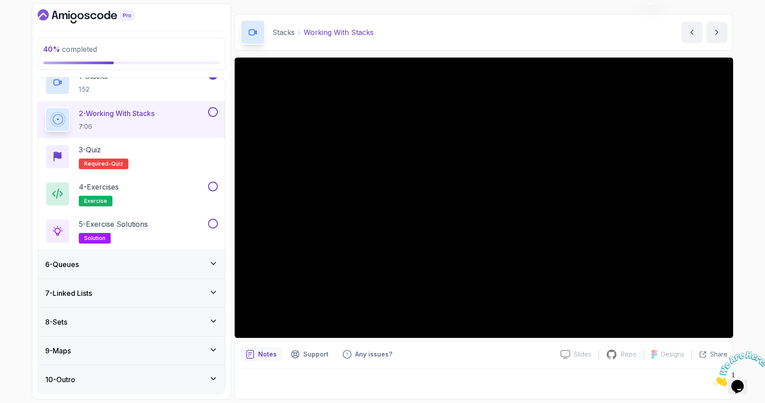
click at [131, 256] on div "6 - Queues" at bounding box center [131, 264] width 187 height 28
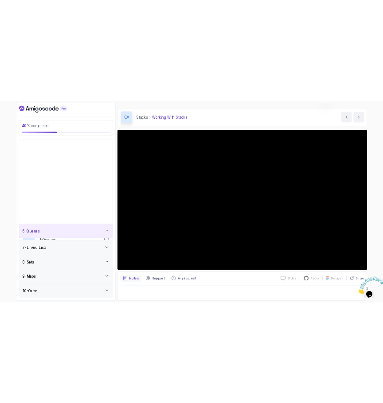
scroll to position [0, 0]
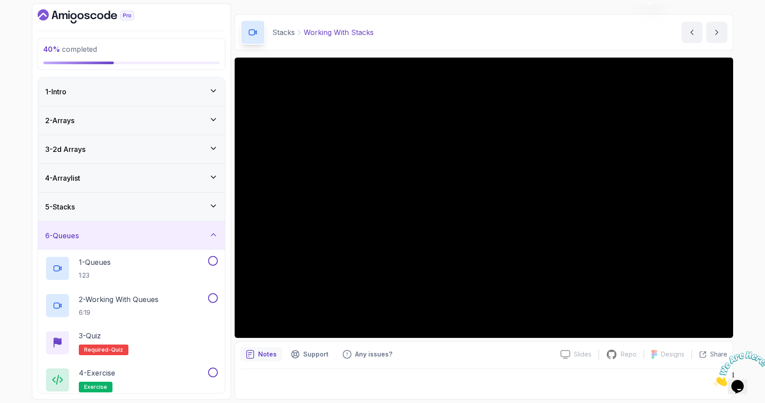
click at [124, 202] on div "5 - Stacks" at bounding box center [131, 207] width 173 height 11
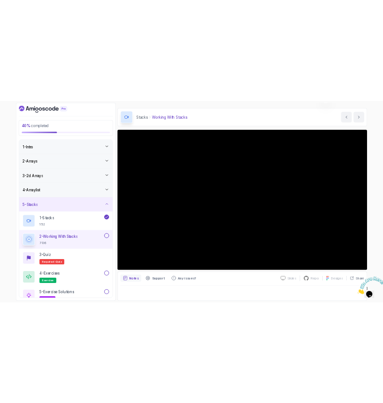
scroll to position [7, 0]
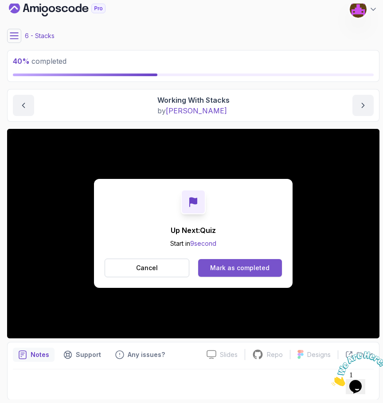
click at [251, 267] on div "Mark as completed" at bounding box center [239, 268] width 59 height 9
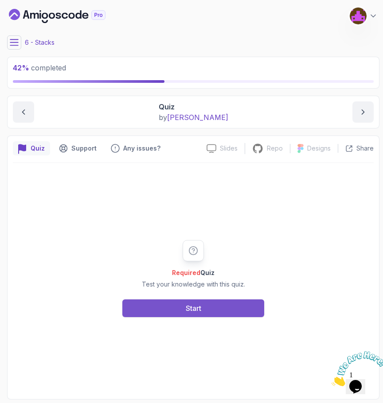
click at [199, 311] on div "Start" at bounding box center [194, 308] width 16 height 11
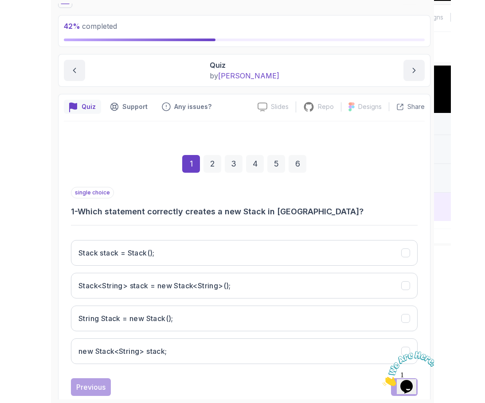
scroll to position [63, 0]
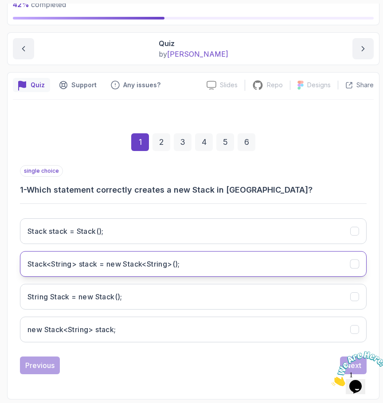
click at [200, 256] on button "Stack<String> stack = new Stack<String>();" at bounding box center [193, 264] width 346 height 26
click at [340, 356] on img at bounding box center [358, 368] width 55 height 35
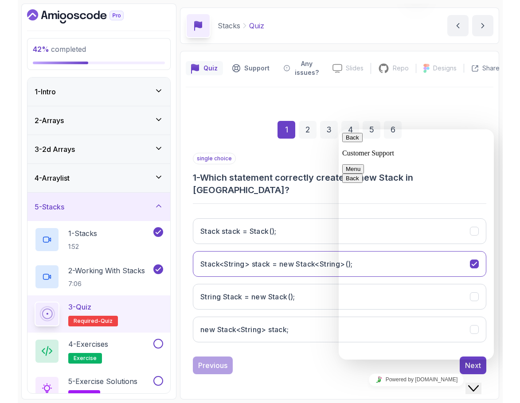
scroll to position [3, 0]
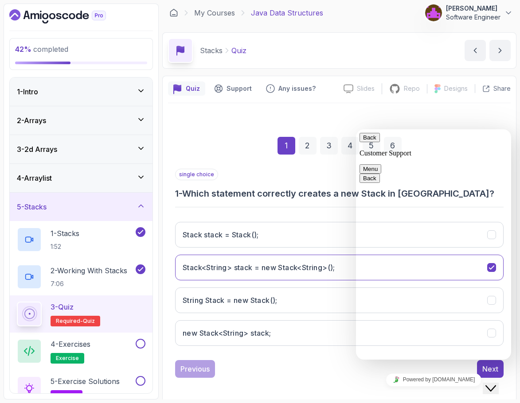
click at [477, 116] on div "1 2 3 4 5 6 single choice 1 - Which statement correctly creates a new Stack in …" at bounding box center [339, 250] width 342 height 269
drag, startPoint x: 264, startPoint y: 376, endPoint x: 54, endPoint y: 179, distance: 287.0
click at [264, 376] on div "Previous Next" at bounding box center [339, 369] width 328 height 18
click at [493, 383] on button "Close Chat This icon closes the chat window." at bounding box center [490, 389] width 16 height 12
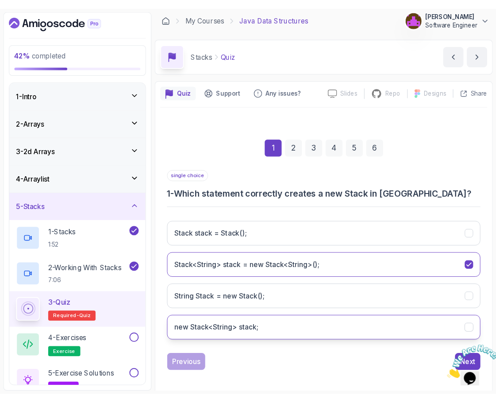
scroll to position [7, 0]
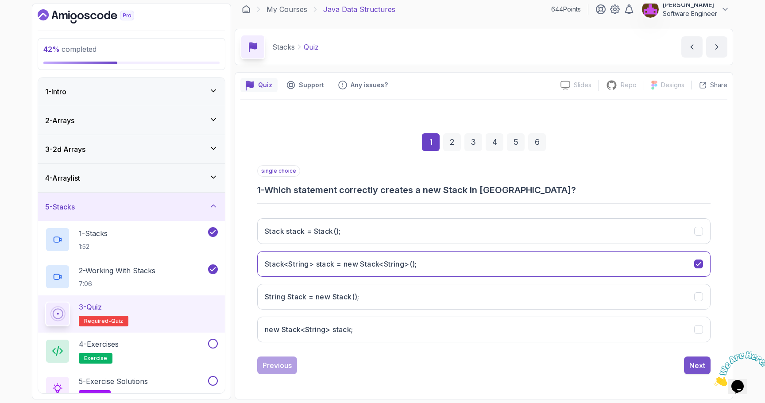
click at [686, 363] on button "Next" at bounding box center [697, 366] width 27 height 18
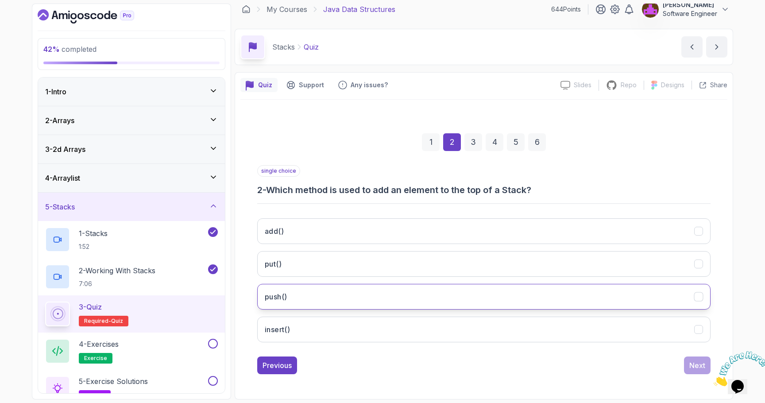
click at [350, 299] on button "push()" at bounding box center [484, 297] width 454 height 26
click at [690, 365] on div "Next" at bounding box center [698, 365] width 16 height 11
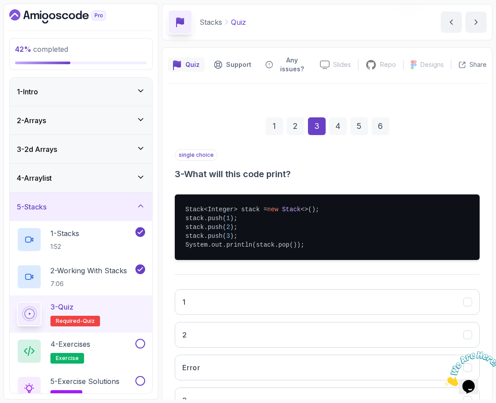
scroll to position [32, 0]
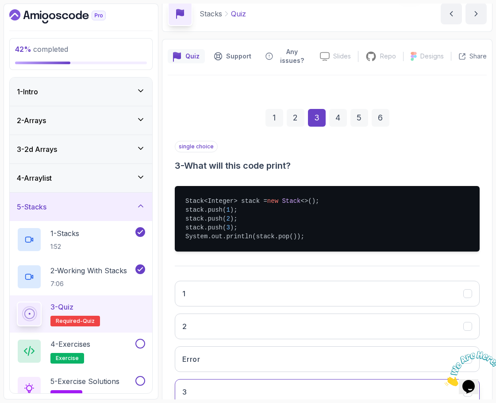
click at [221, 384] on button "3" at bounding box center [327, 392] width 305 height 26
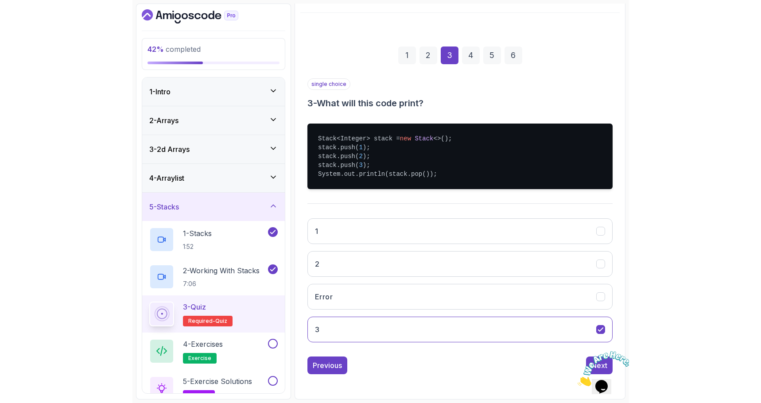
scroll to position [93, 0]
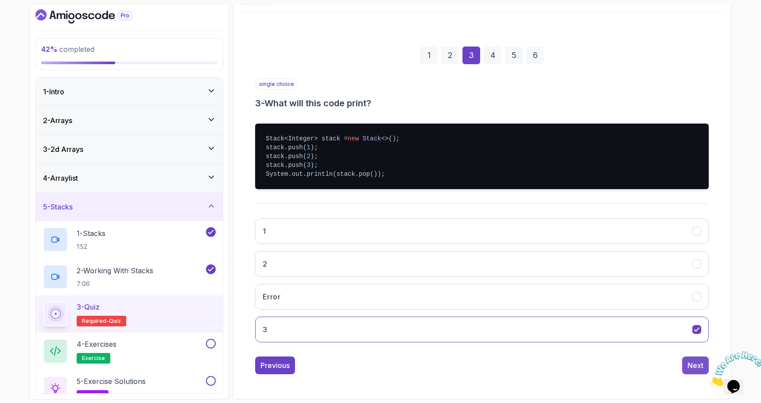
click at [684, 365] on button "Next" at bounding box center [695, 366] width 27 height 18
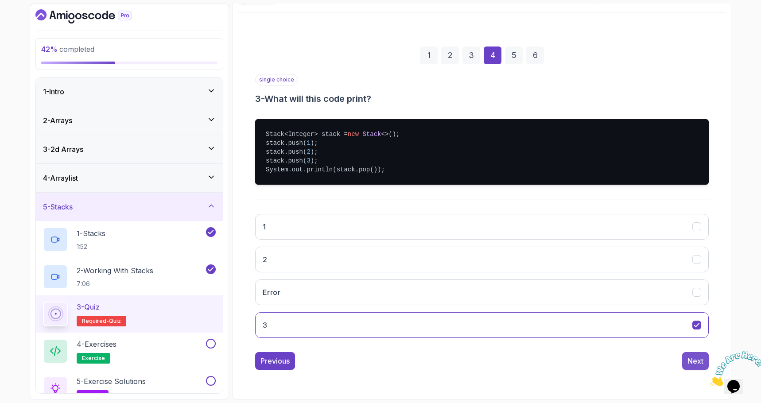
scroll to position [7, 0]
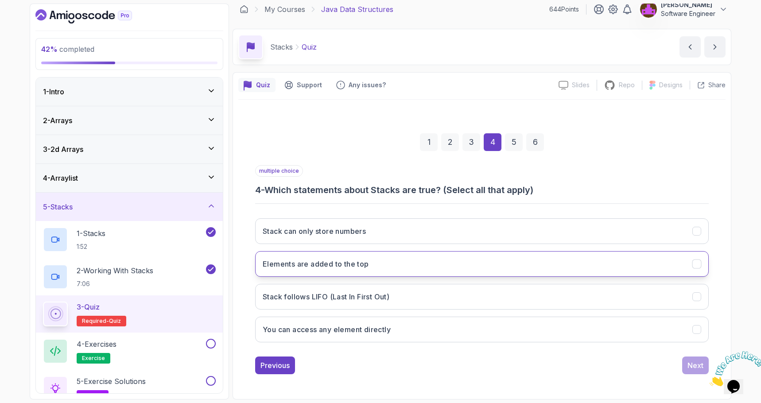
click at [375, 273] on button "Elements are added to the top" at bounding box center [482, 264] width 454 height 26
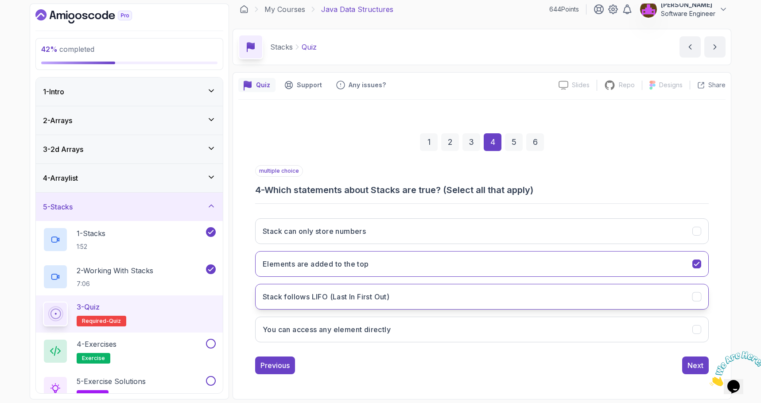
click at [343, 302] on button "Stack follows LIFO (Last In First Out)" at bounding box center [482, 297] width 454 height 26
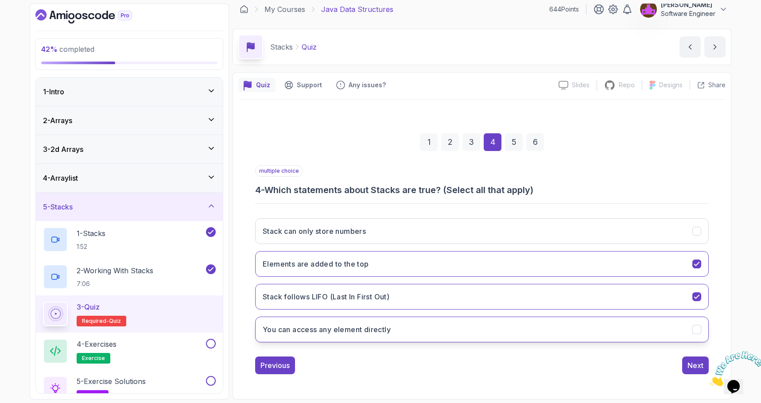
click at [344, 336] on button "You can access any element directly" at bounding box center [482, 330] width 454 height 26
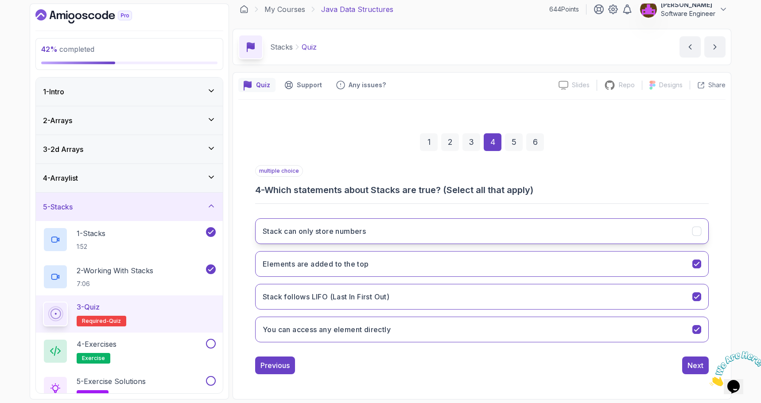
scroll to position [0, 0]
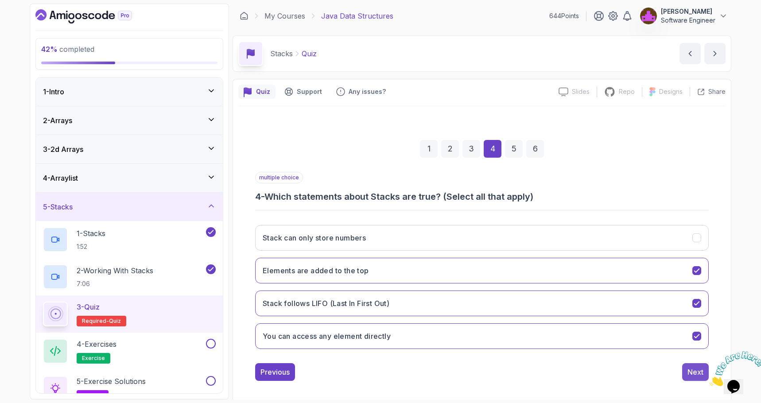
click at [689, 376] on div "Next" at bounding box center [695, 372] width 16 height 11
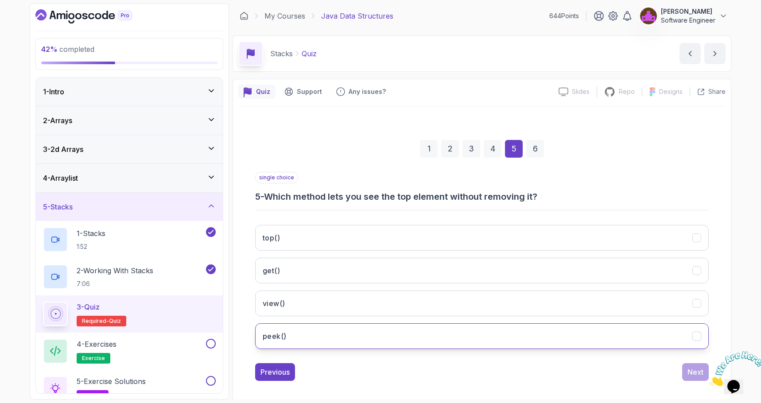
click at [312, 332] on button "peek()" at bounding box center [482, 336] width 454 height 26
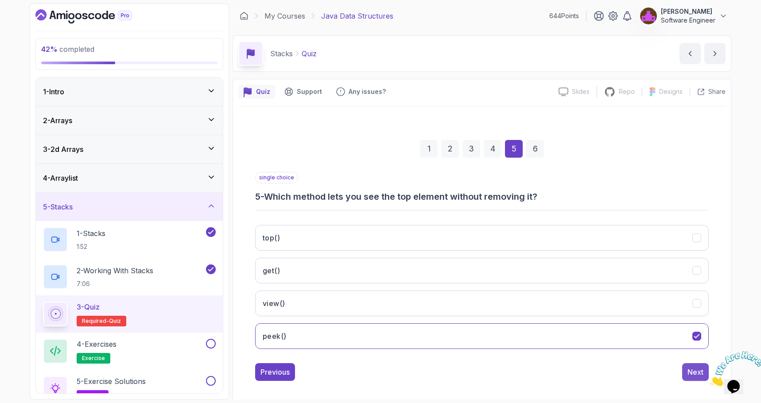
click at [684, 376] on button "Next" at bounding box center [695, 372] width 27 height 18
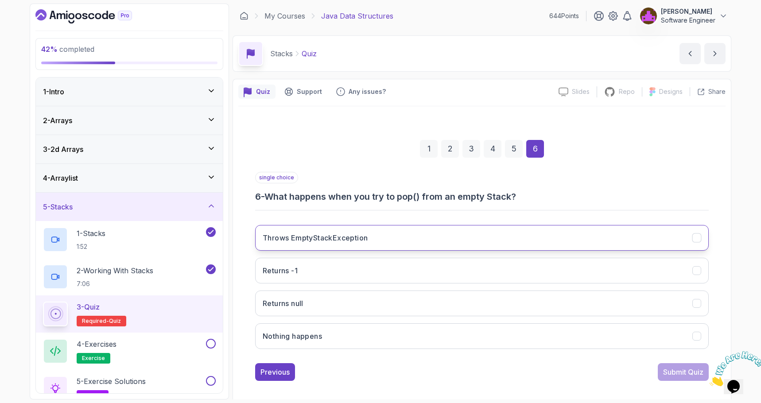
click at [338, 236] on h3 "Throws EmptyStackException" at bounding box center [315, 238] width 105 height 11
click at [666, 369] on div "Submit Quiz" at bounding box center [683, 372] width 40 height 11
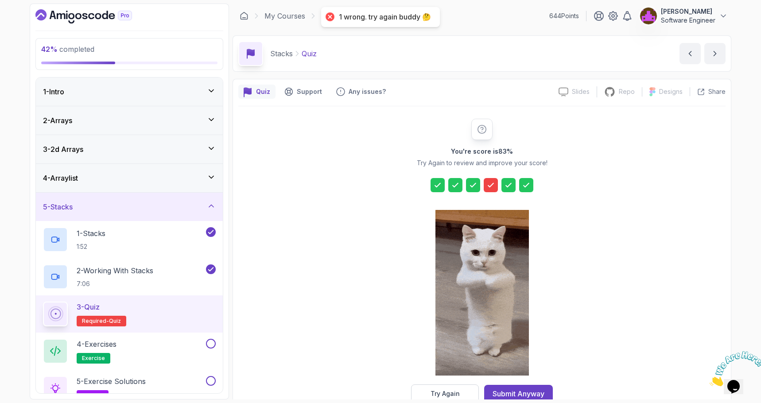
click at [489, 181] on icon at bounding box center [490, 185] width 9 height 9
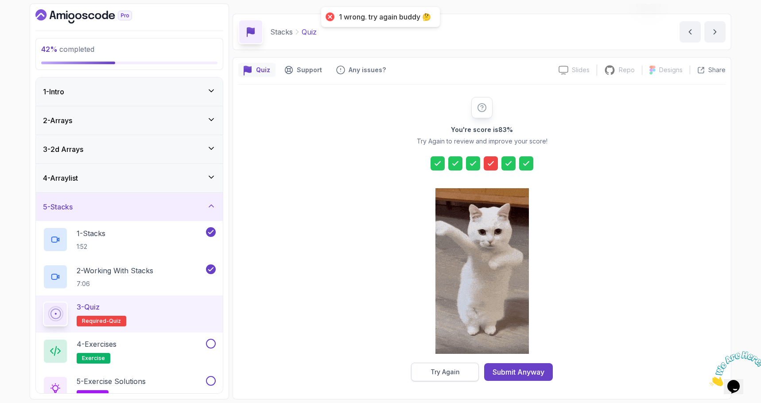
click at [455, 377] on button "Try Again" at bounding box center [445, 372] width 68 height 19
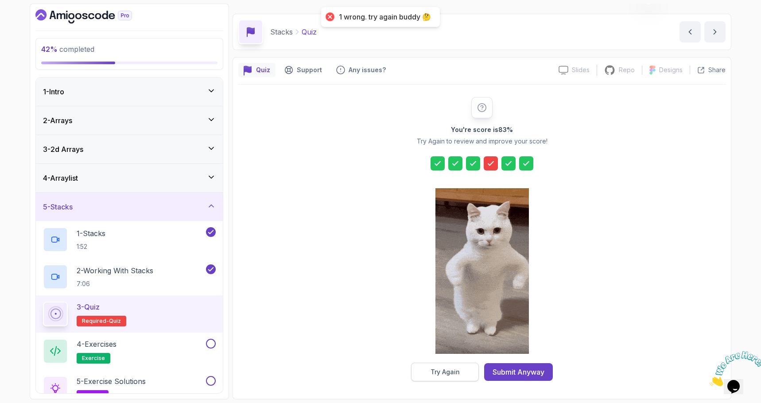
scroll to position [7, 0]
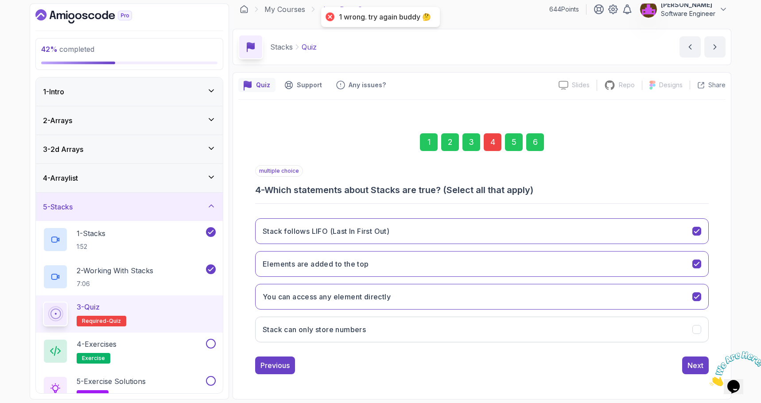
click at [491, 146] on div "4" at bounding box center [493, 142] width 18 height 18
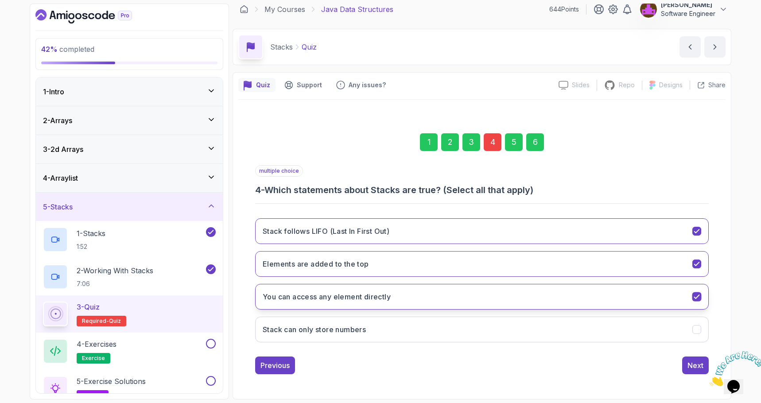
click at [487, 302] on button "You can access any element directly" at bounding box center [482, 297] width 454 height 26
click at [683, 367] on button "Next" at bounding box center [695, 366] width 27 height 18
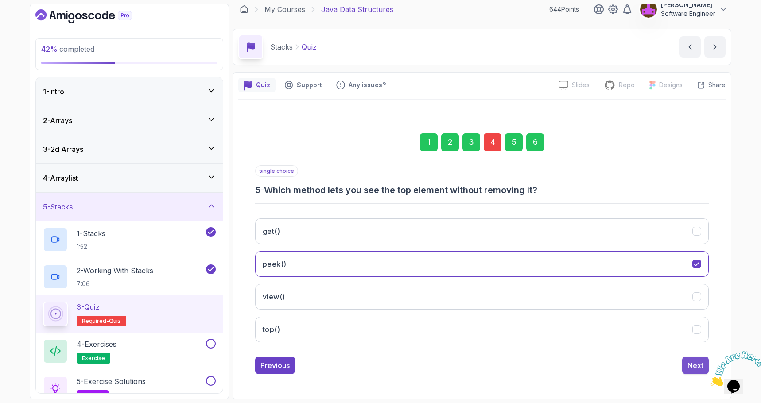
click at [689, 363] on div "Next" at bounding box center [695, 365] width 16 height 11
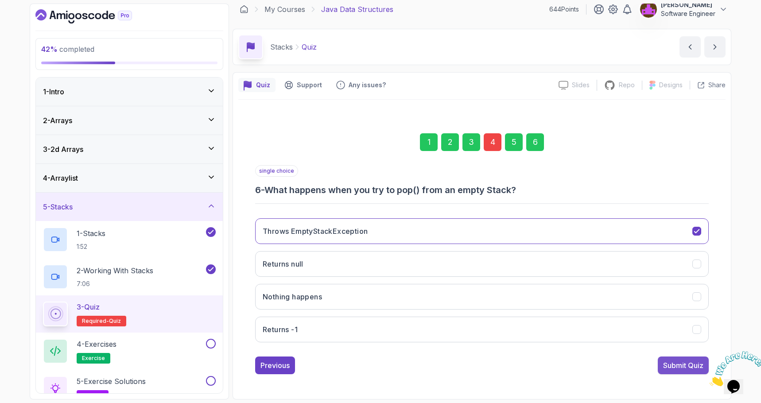
click at [683, 365] on div "Submit Quiz" at bounding box center [683, 365] width 40 height 11
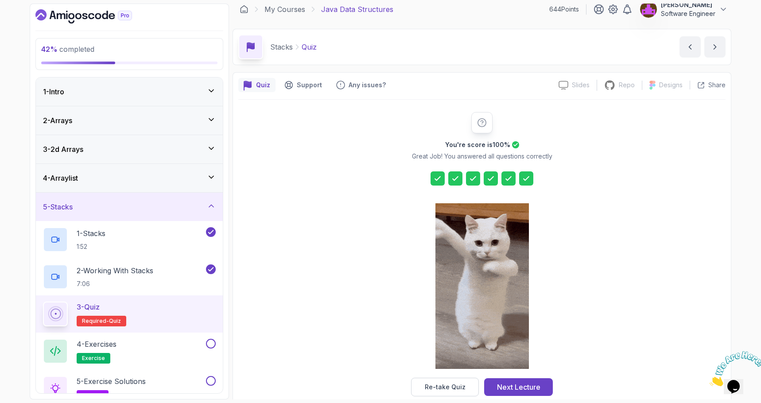
click at [487, 175] on icon at bounding box center [490, 178] width 9 height 9
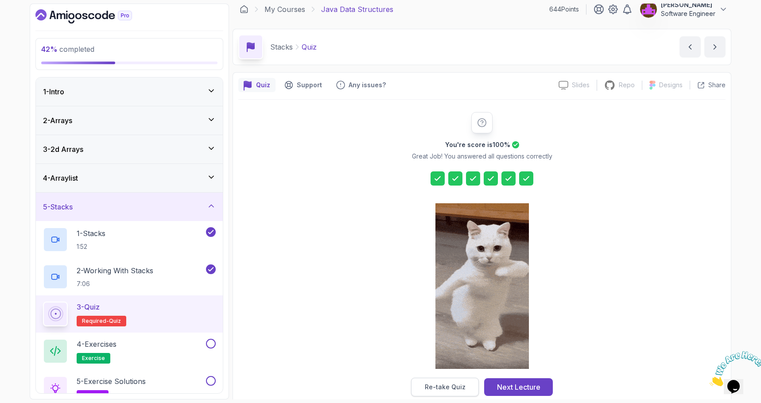
click at [456, 384] on div "Re-take Quiz" at bounding box center [445, 387] width 41 height 9
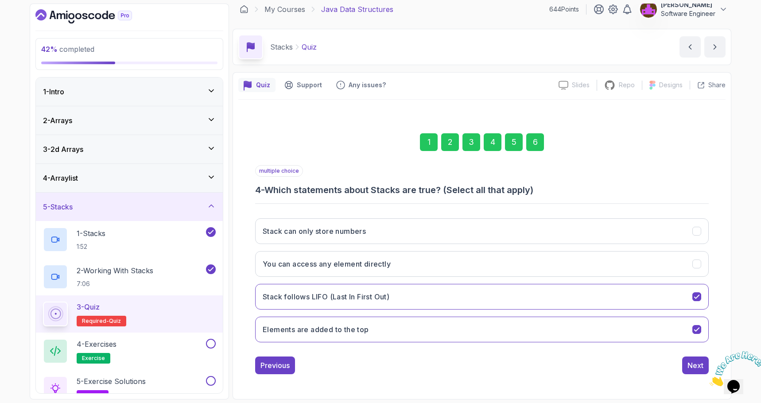
click at [496, 139] on div "4" at bounding box center [493, 142] width 18 height 18
click at [492, 139] on div "4" at bounding box center [493, 142] width 18 height 18
click at [474, 143] on div "3" at bounding box center [471, 142] width 18 height 18
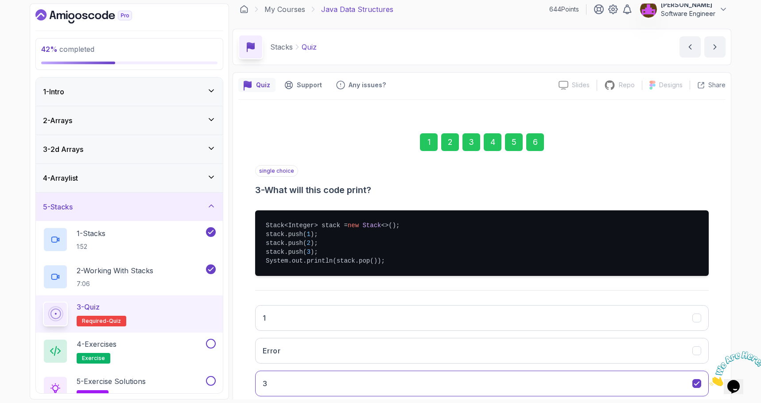
click at [488, 143] on div "4" at bounding box center [493, 142] width 18 height 18
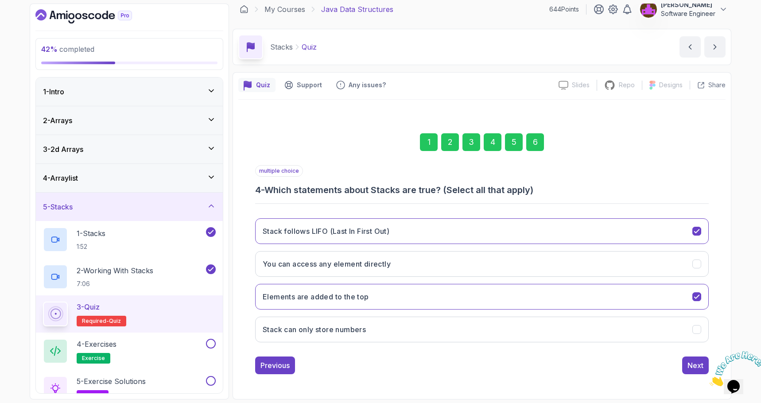
click at [456, 176] on div "multiple choice 4 - Which statements about Stacks are true? (Select all that ap…" at bounding box center [482, 180] width 454 height 31
click at [350, 185] on h3 "4 - Which statements about Stacks are true? (Select all that apply)" at bounding box center [482, 190] width 454 height 12
copy p "multiple choice"
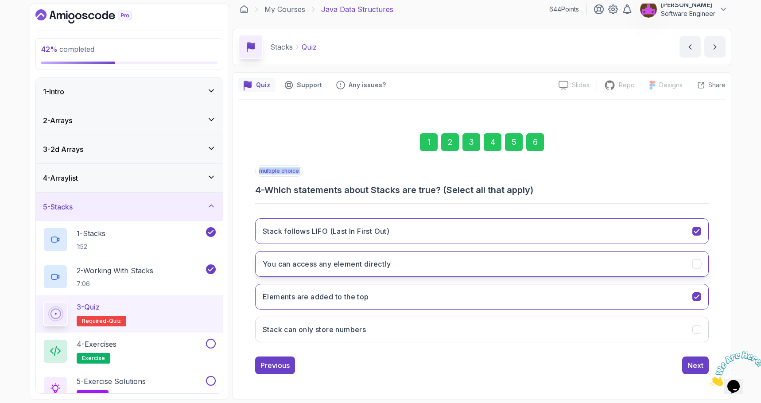
drag, startPoint x: 404, startPoint y: 264, endPoint x: 305, endPoint y: 258, distance: 99.4
click at [305, 263] on button "You can access any element directly" at bounding box center [482, 264] width 454 height 26
click at [305, 258] on button "You can access any element directly" at bounding box center [482, 264] width 454 height 26
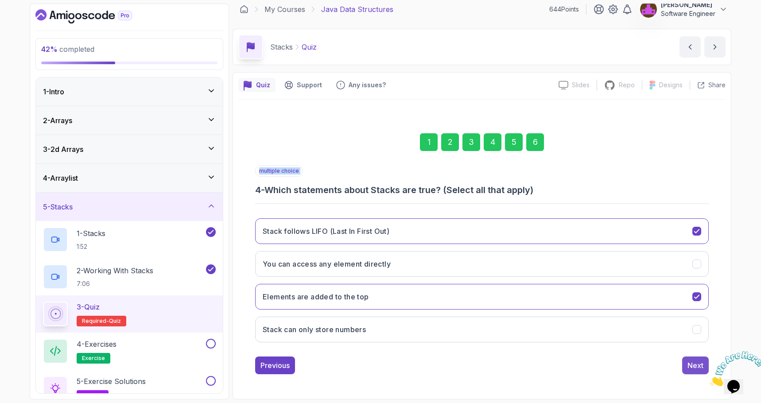
click at [687, 367] on button "Next" at bounding box center [695, 366] width 27 height 18
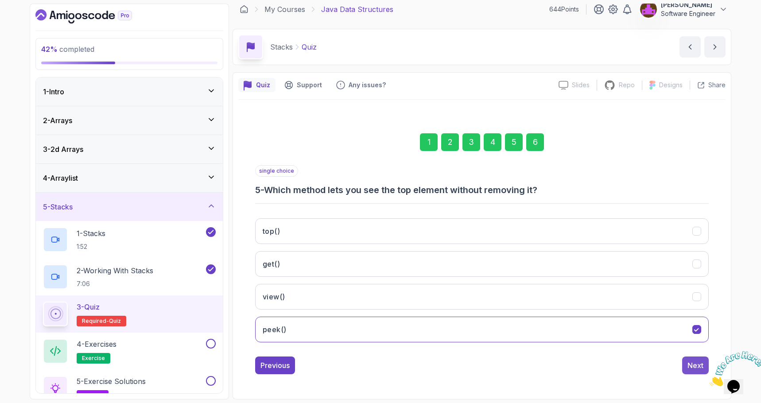
click at [690, 359] on button "Next" at bounding box center [695, 366] width 27 height 18
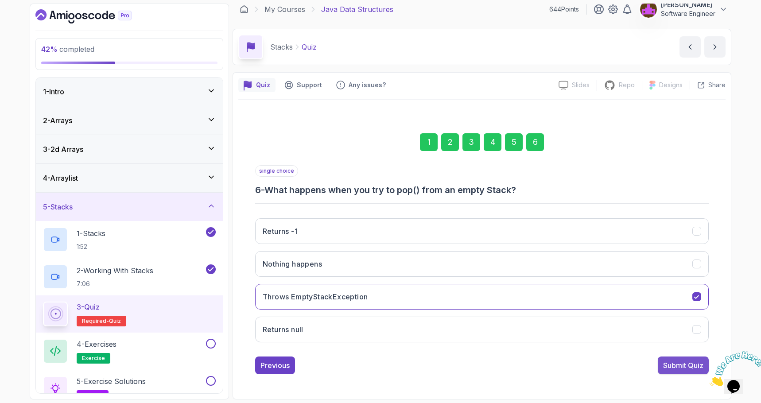
click at [688, 359] on button "Submit Quiz" at bounding box center [683, 366] width 51 height 18
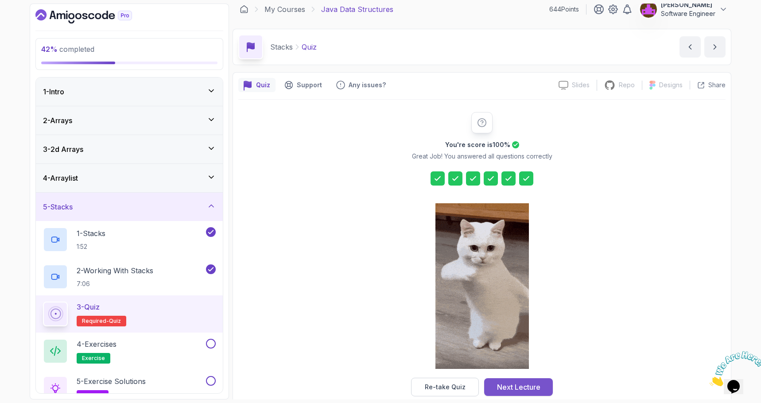
click at [524, 388] on div "Next Lecture" at bounding box center [518, 387] width 43 height 11
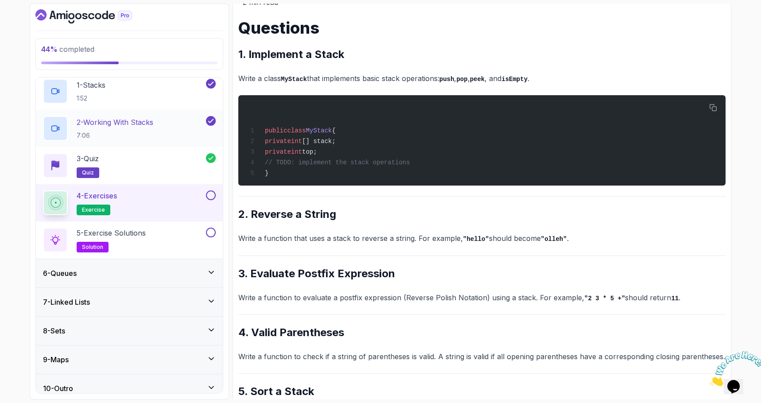
scroll to position [157, 0]
